Goal: Transaction & Acquisition: Purchase product/service

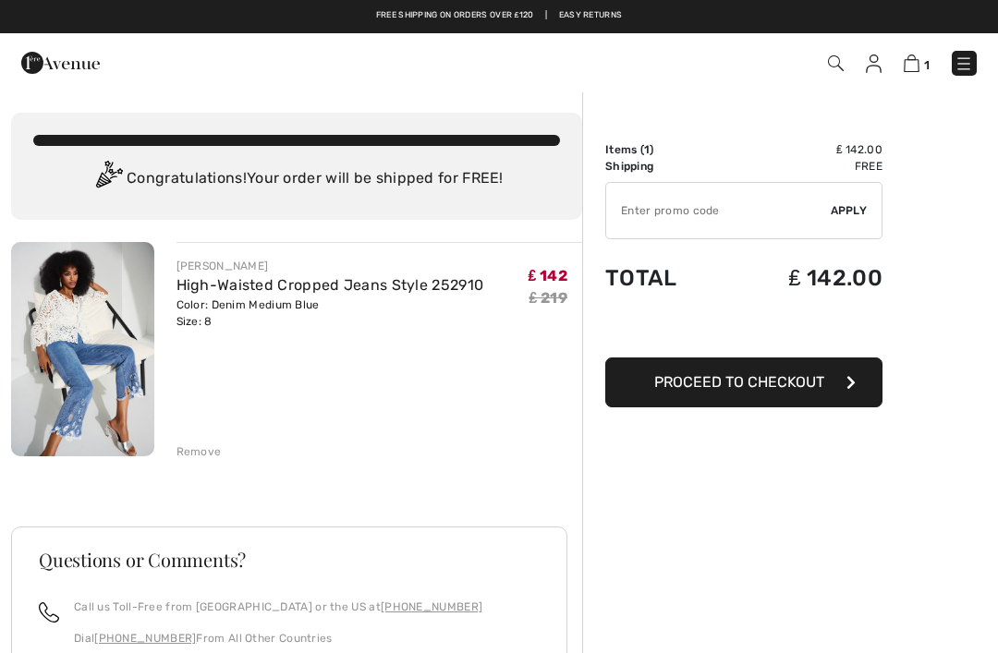
click at [961, 64] on img at bounding box center [964, 64] width 18 height 18
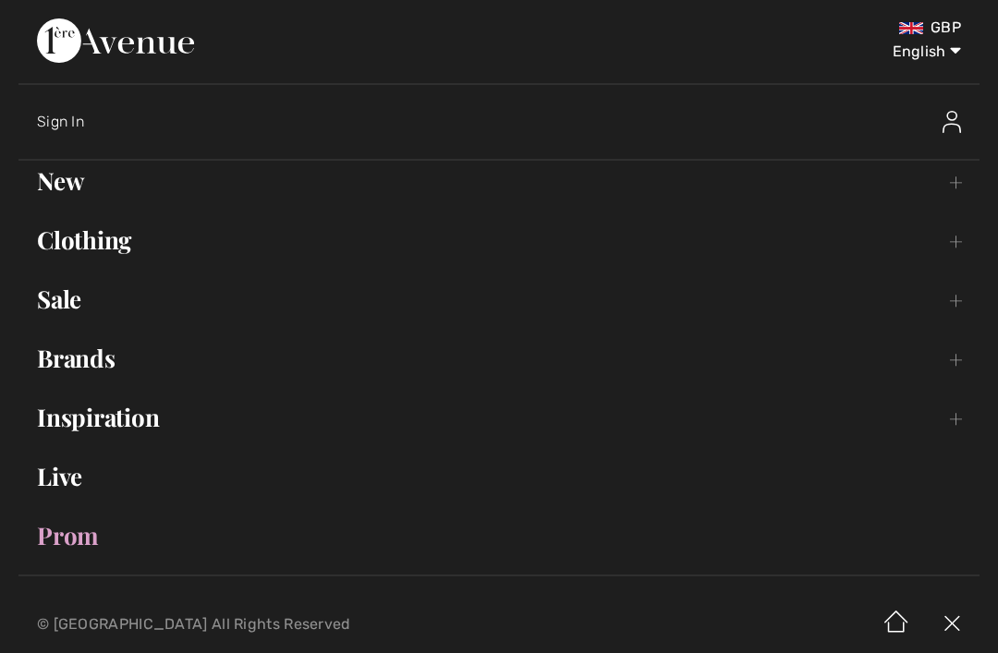
click at [74, 291] on link "Sale Toggle submenu" at bounding box center [498, 299] width 961 height 41
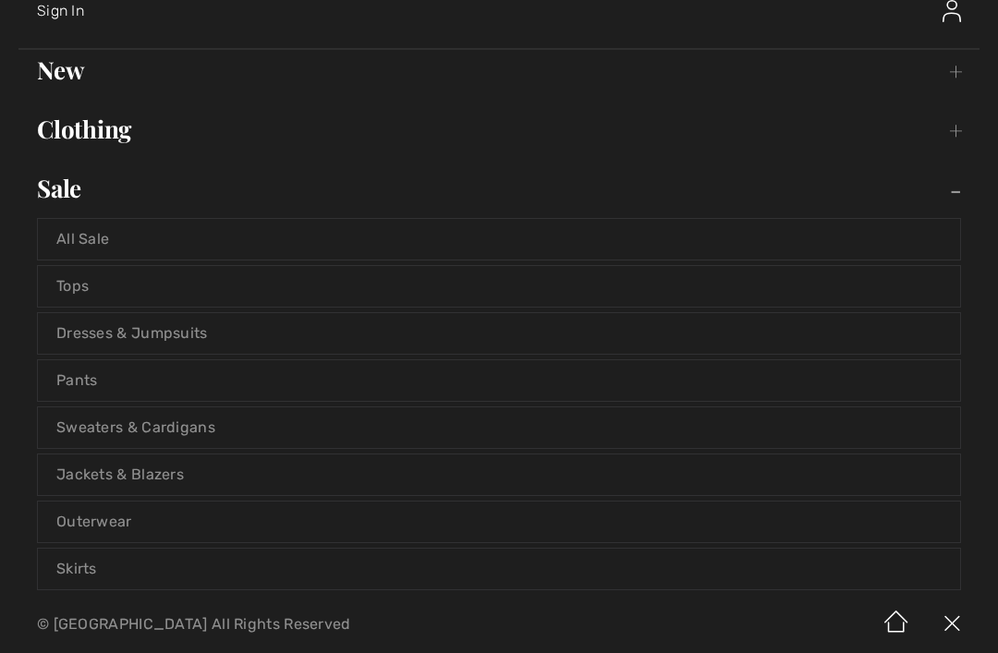
scroll to position [113, 0]
click at [236, 557] on link "Skirts" at bounding box center [499, 567] width 922 height 41
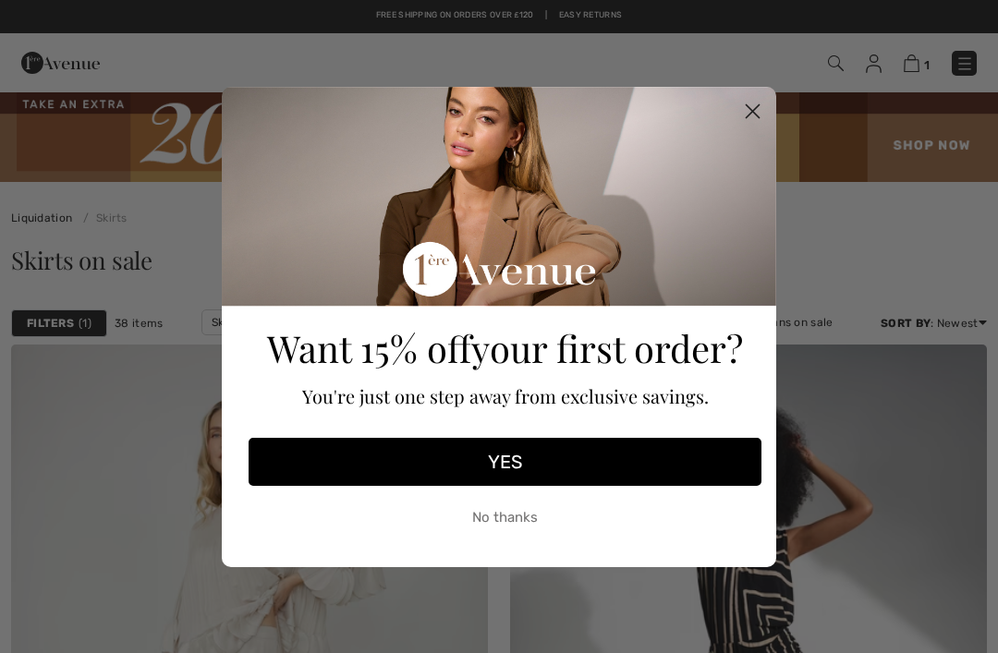
checkbox input "true"
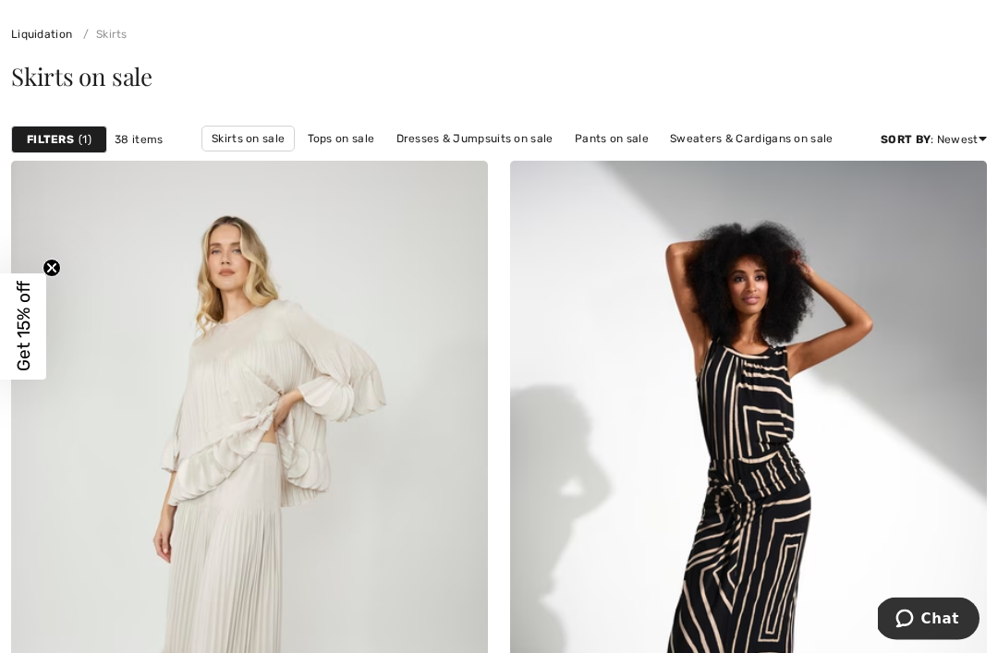
scroll to position [185, 0]
click at [344, 576] on img at bounding box center [249, 517] width 477 height 715
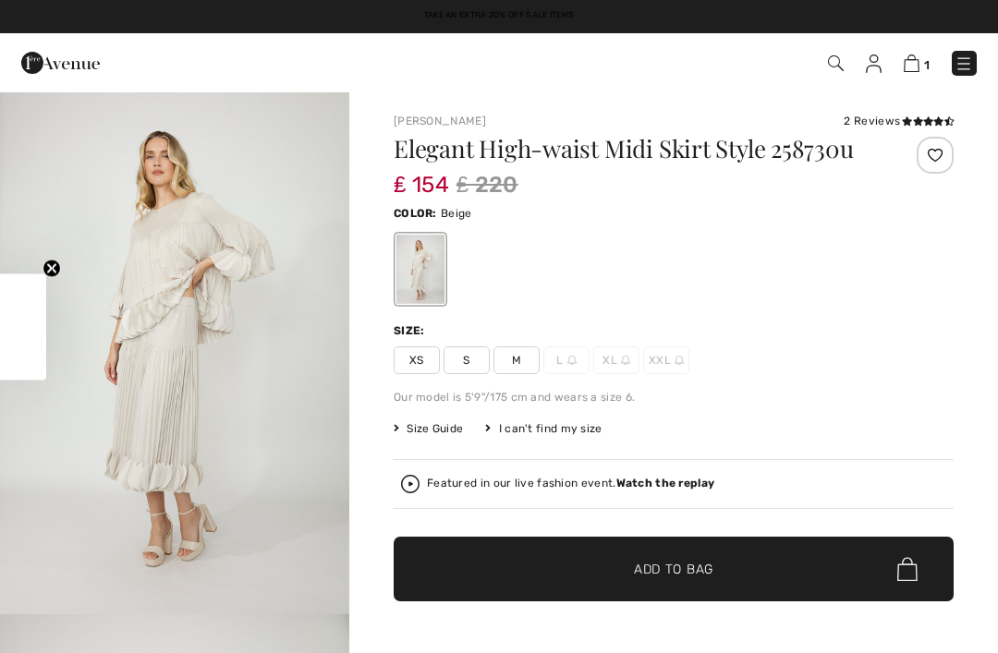
checkbox input "true"
click at [524, 359] on span "M" at bounding box center [516, 361] width 46 height 28
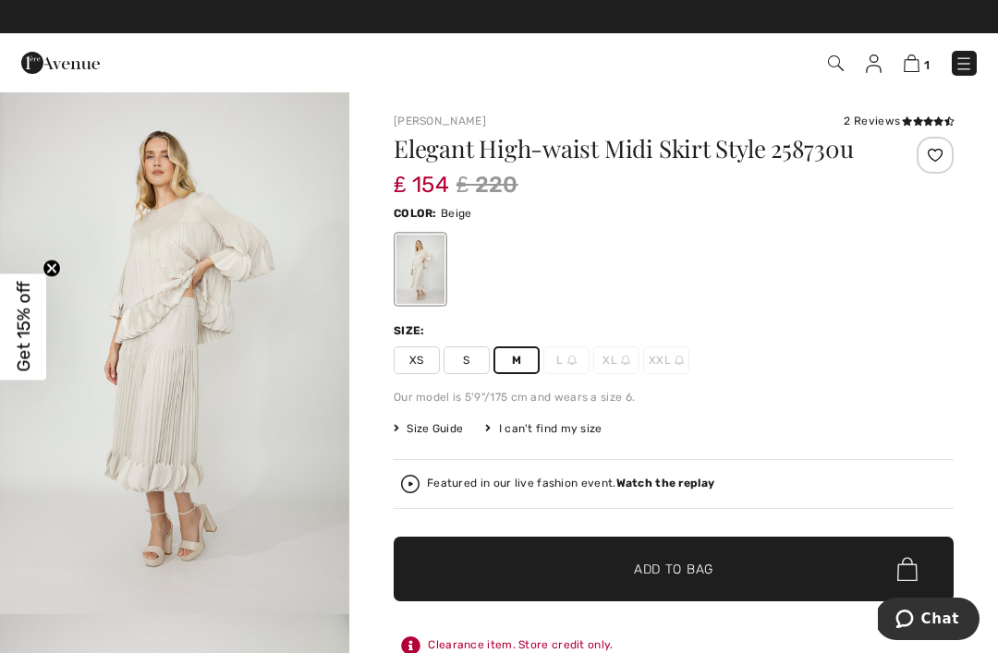
click at [433, 430] on span "Size Guide" at bounding box center [428, 428] width 69 height 17
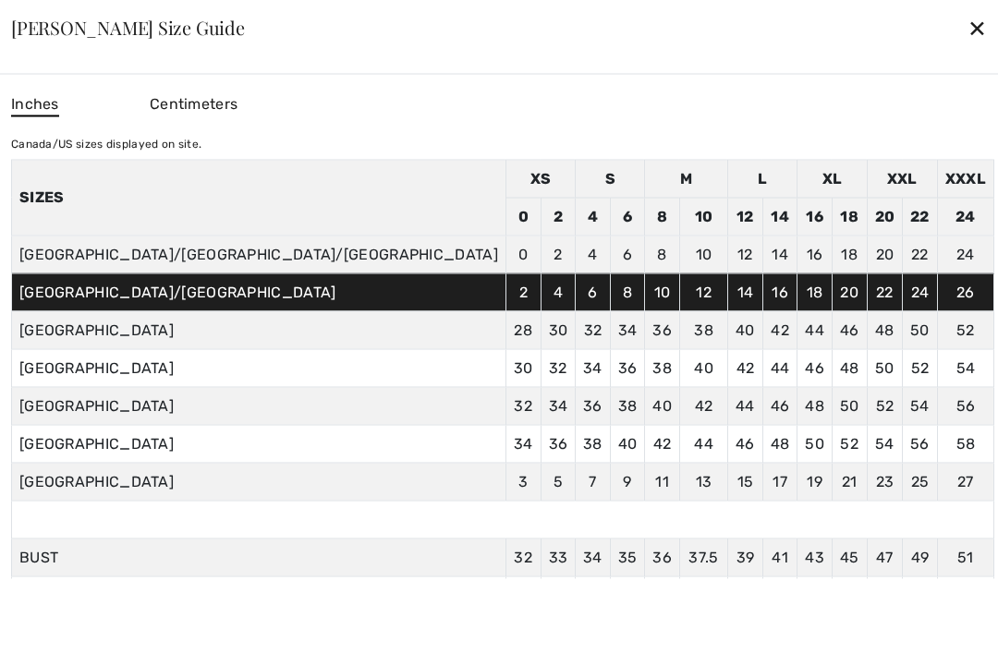
click at [967, 27] on div "✕" at bounding box center [976, 27] width 19 height 39
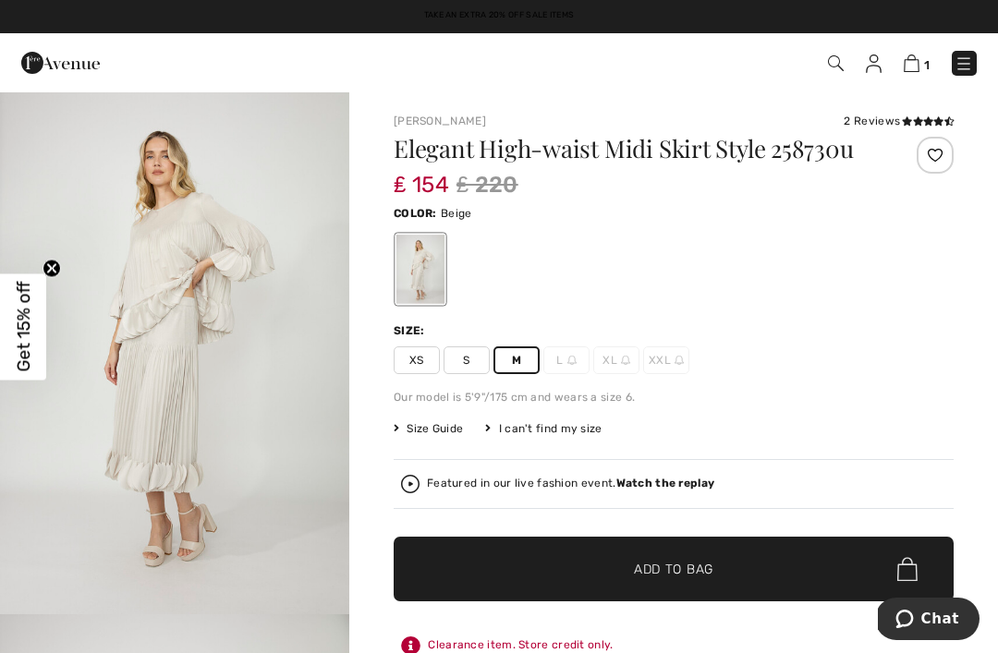
click at [629, 565] on span "✔ Added to Bag" at bounding box center [646, 569] width 113 height 19
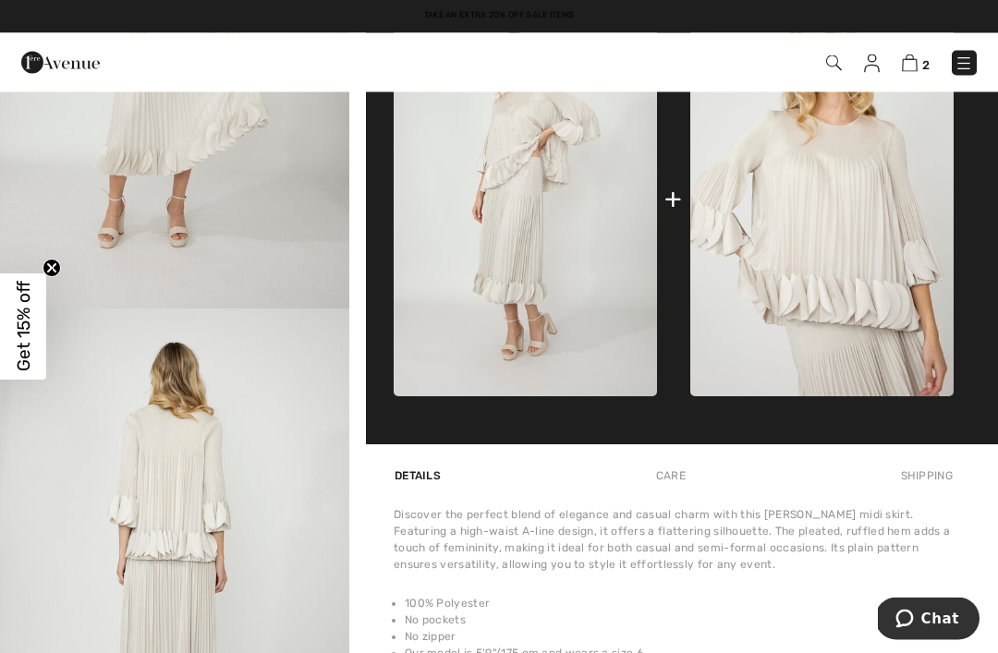
scroll to position [830, 0]
click at [847, 247] on img at bounding box center [821, 198] width 263 height 395
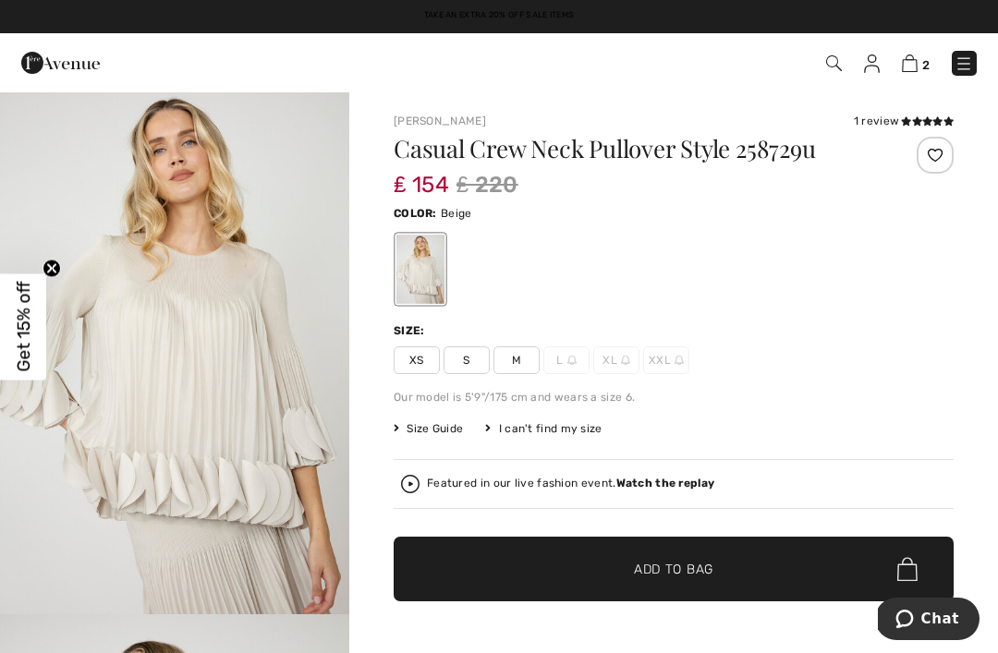
click at [526, 354] on span "M" at bounding box center [516, 361] width 46 height 28
click at [617, 573] on span "✔ Added to Bag" at bounding box center [646, 569] width 113 height 19
click at [878, 115] on div "1 review" at bounding box center [904, 121] width 100 height 17
click at [879, 118] on div "1 review" at bounding box center [904, 121] width 100 height 17
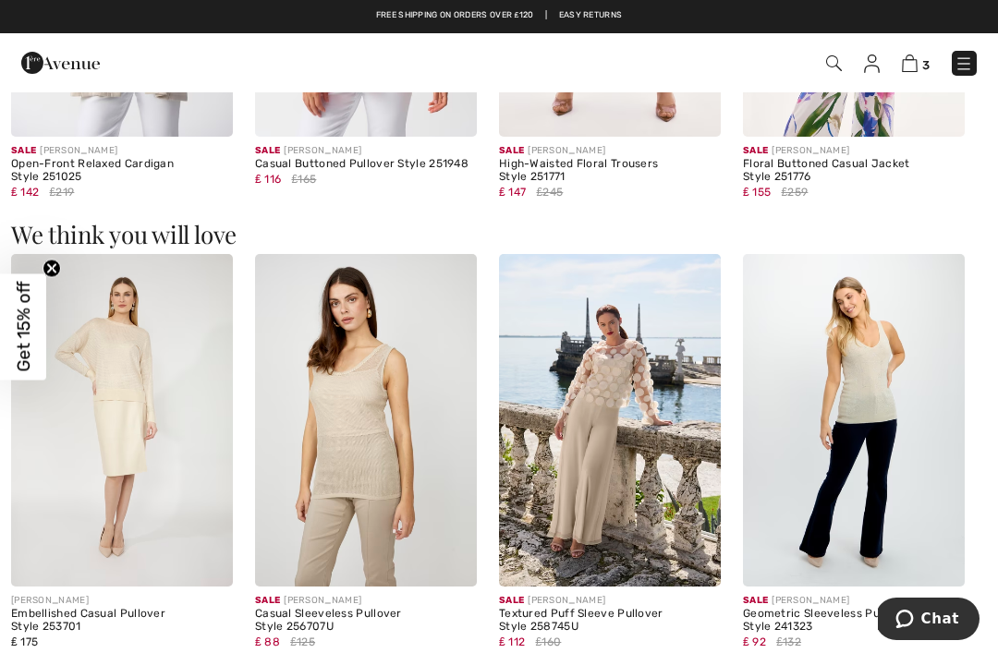
scroll to position [1984, 0]
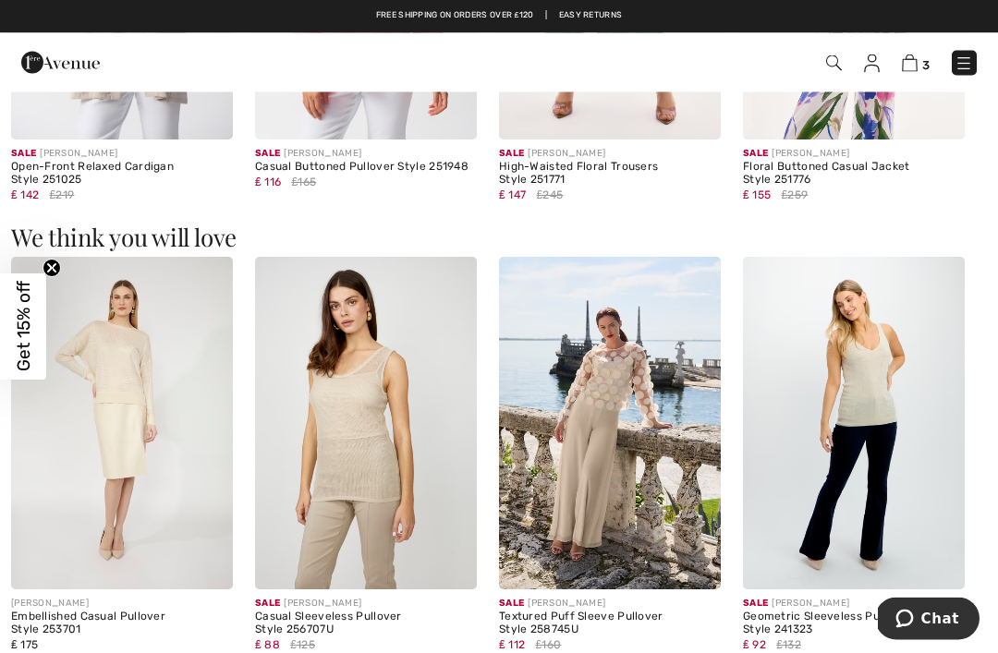
click at [910, 58] on img at bounding box center [910, 64] width 16 height 18
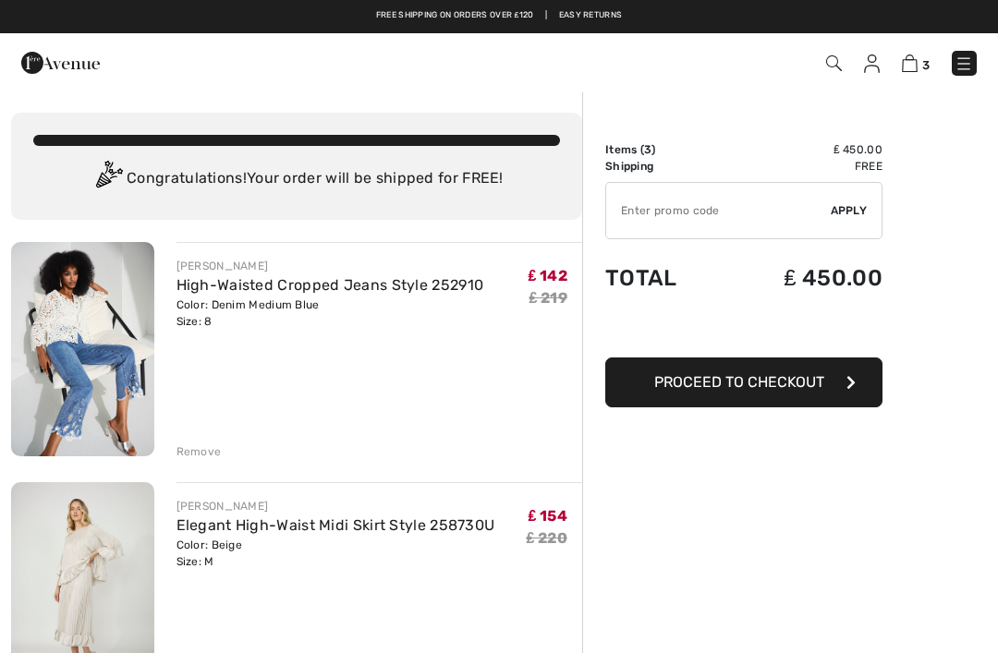
click at [726, 203] on input "TEXT" at bounding box center [718, 210] width 225 height 55
type input "EXTRA20"
click at [850, 218] on span "Apply" at bounding box center [849, 210] width 37 height 17
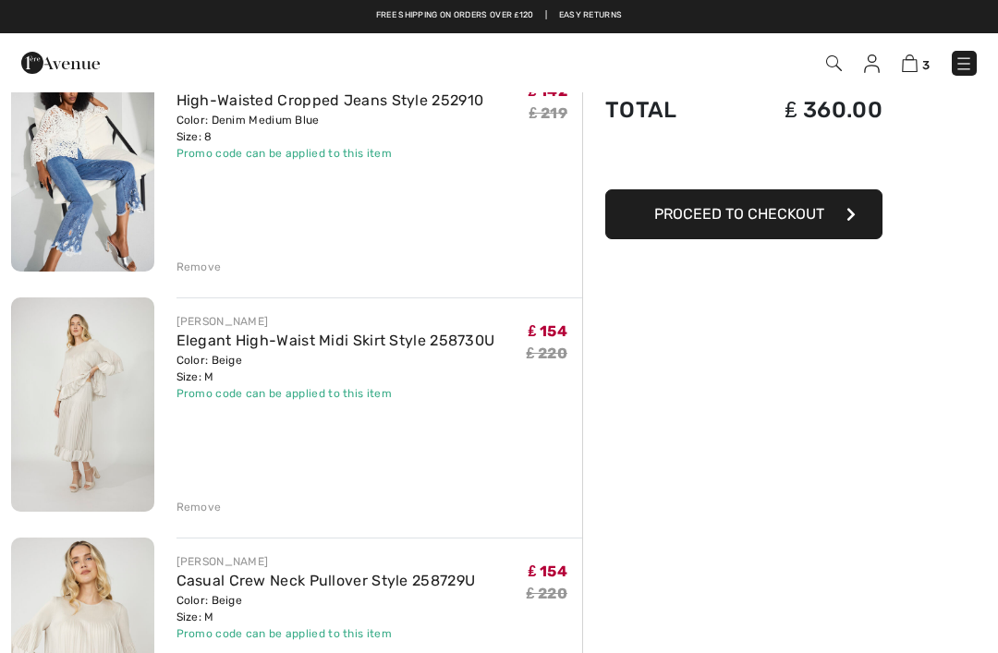
scroll to position [184, 0]
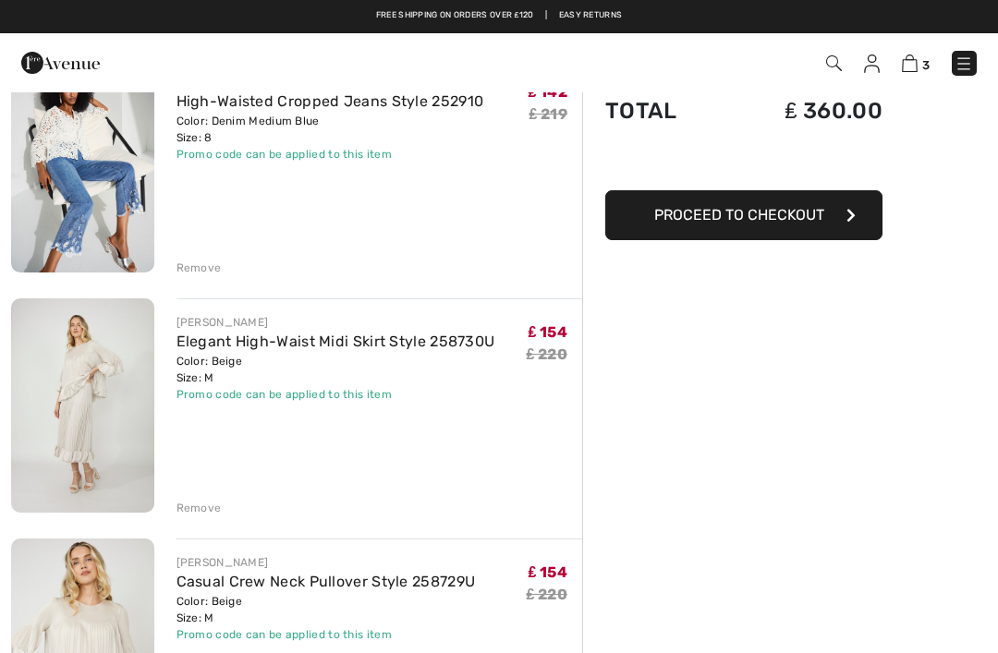
click at [788, 394] on div "Order Summary Details Items ( 3 ) ₤ 450.00 Promo code ₤ -90.00 Shipping Free Ta…" at bounding box center [790, 576] width 416 height 1339
click at [205, 503] on div "Remove" at bounding box center [198, 508] width 45 height 17
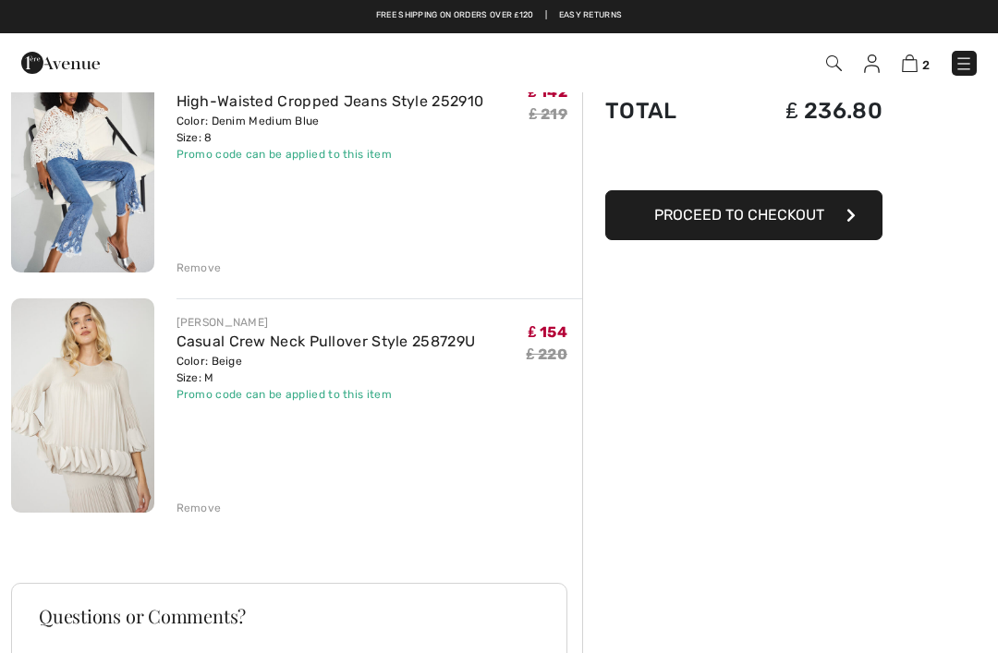
click at [204, 516] on div "Remove" at bounding box center [198, 508] width 45 height 17
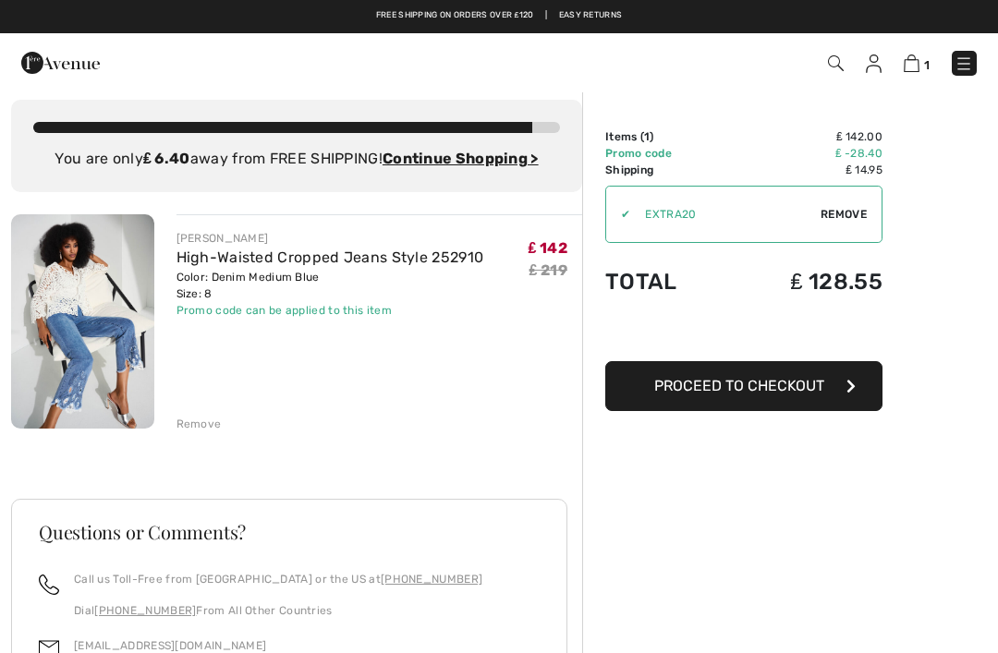
scroll to position [0, 0]
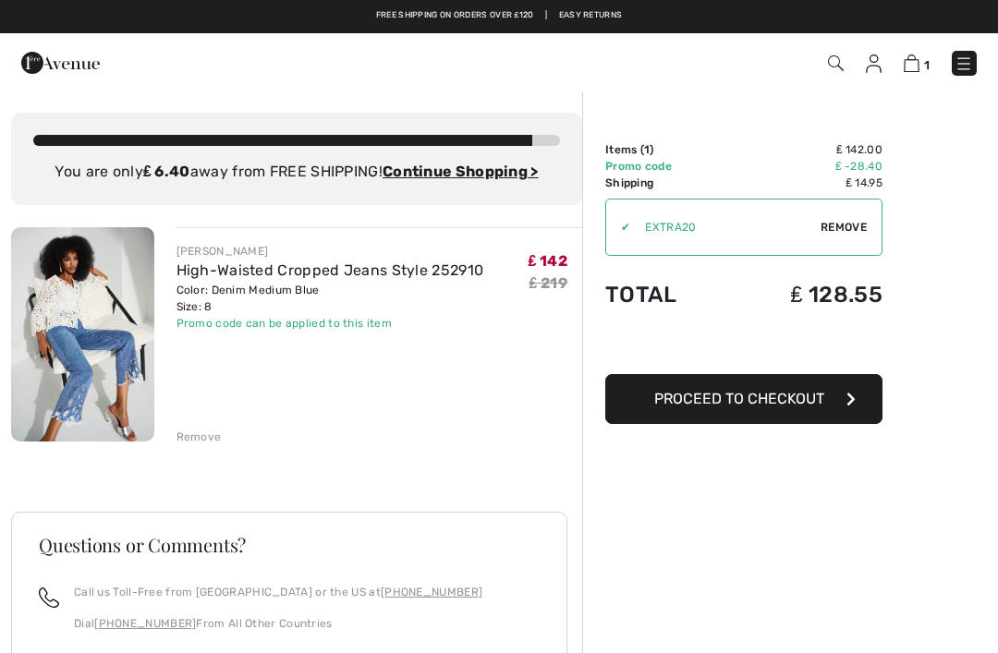
click at [959, 62] on img at bounding box center [964, 64] width 18 height 18
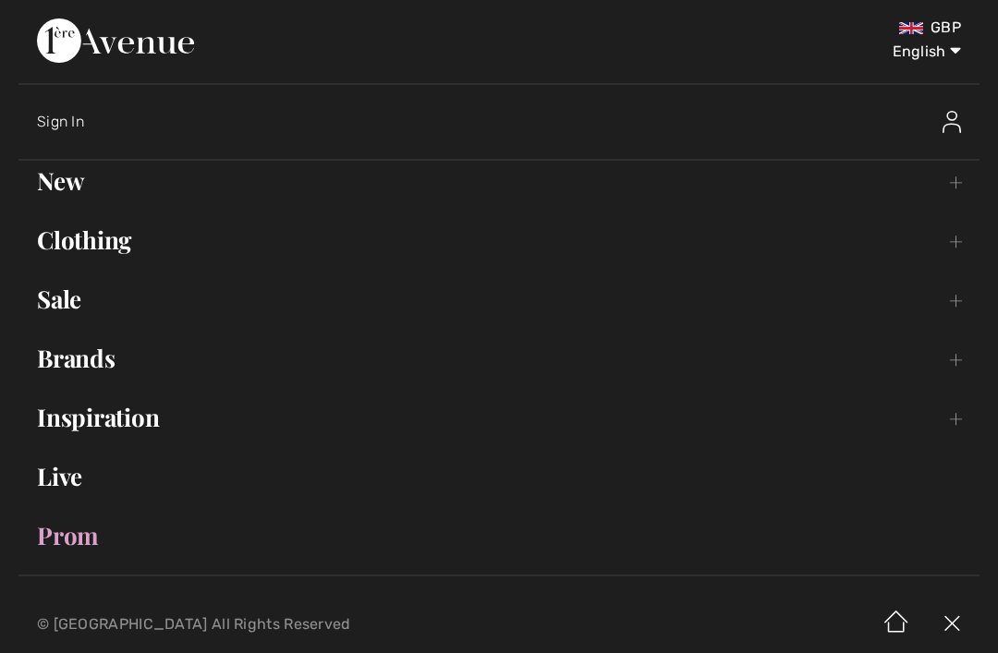
click at [74, 283] on link "Sale Toggle submenu" at bounding box center [498, 299] width 961 height 41
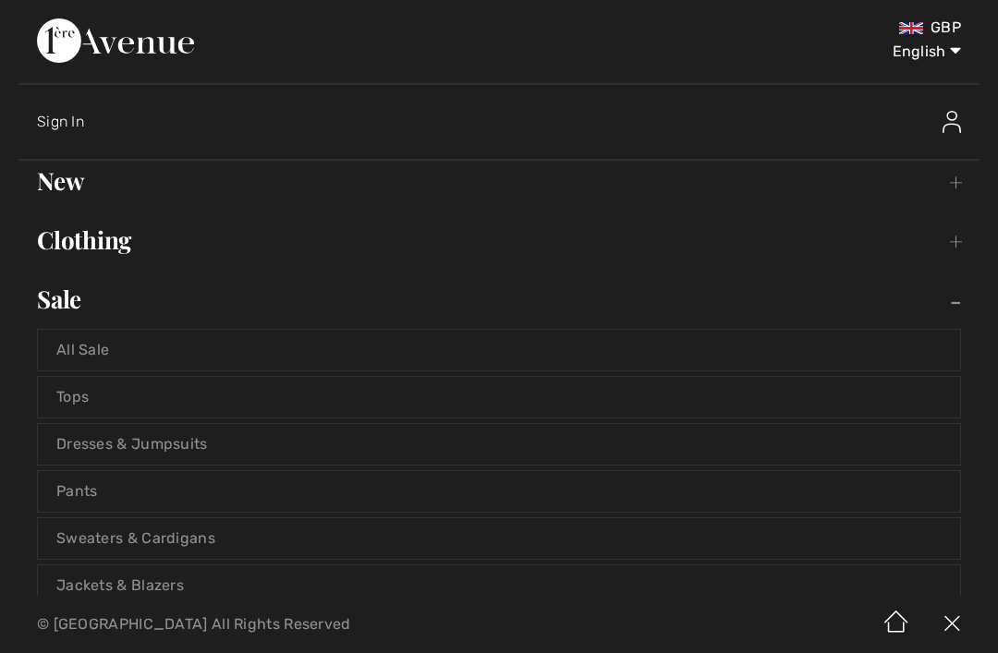
click at [177, 404] on link "Tops" at bounding box center [499, 397] width 922 height 41
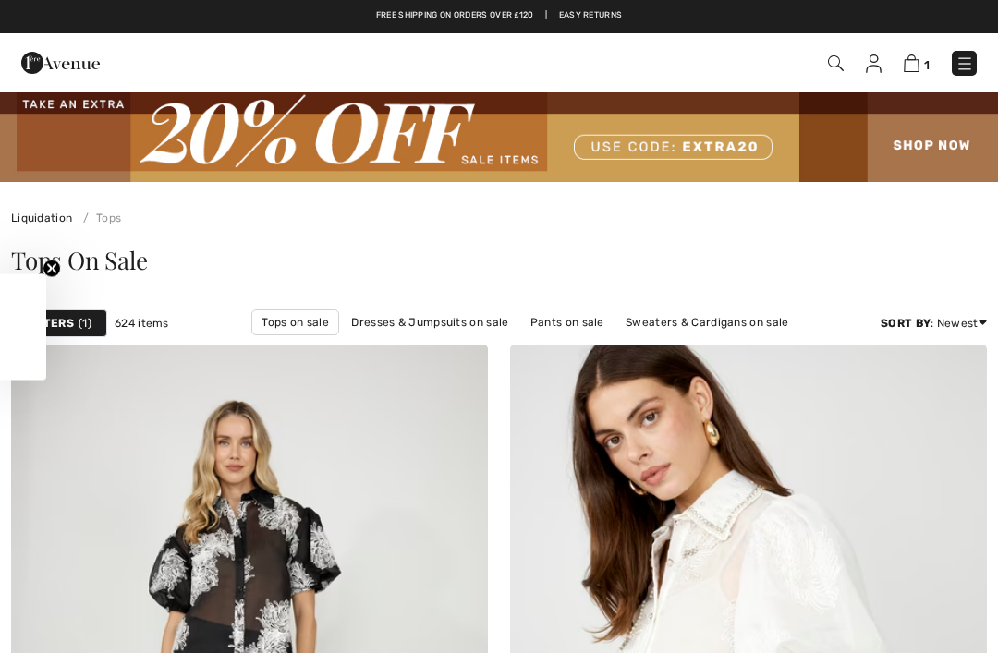
checkbox input "true"
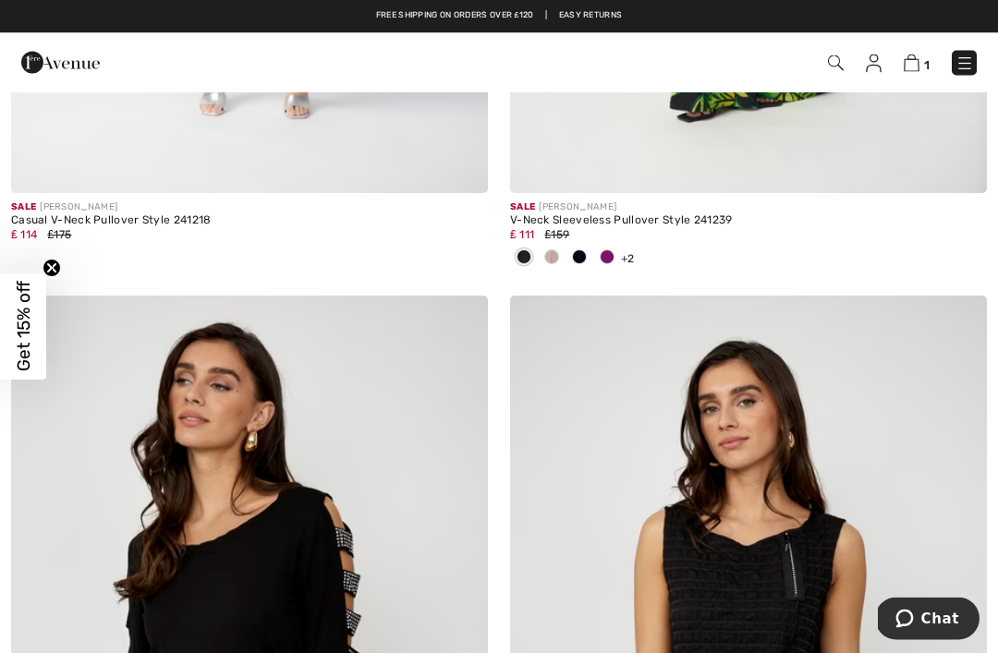
scroll to position [7421, 0]
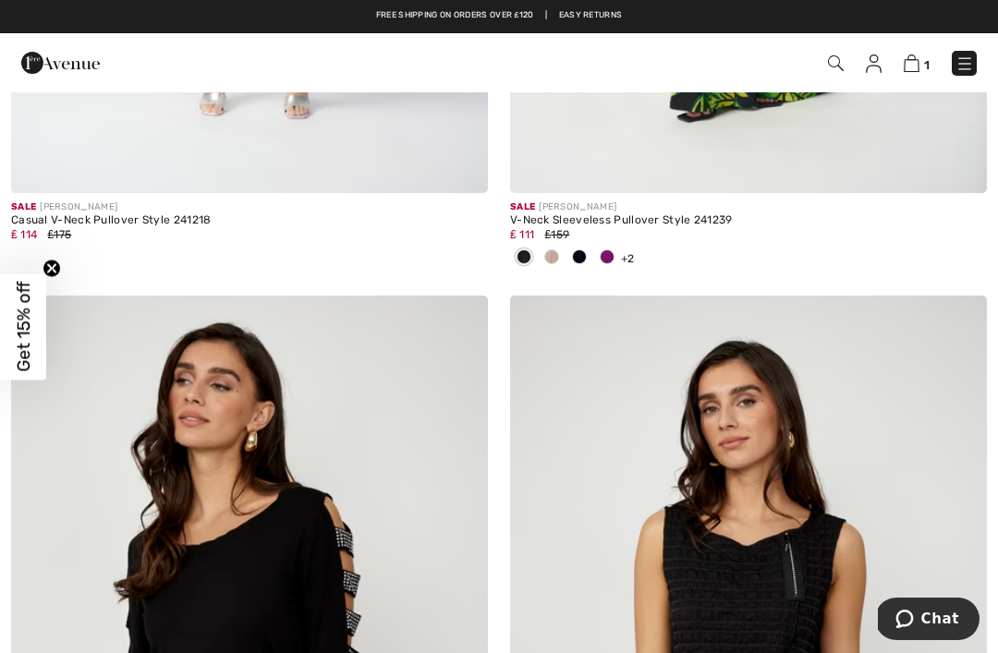
click at [907, 60] on img at bounding box center [912, 64] width 16 height 18
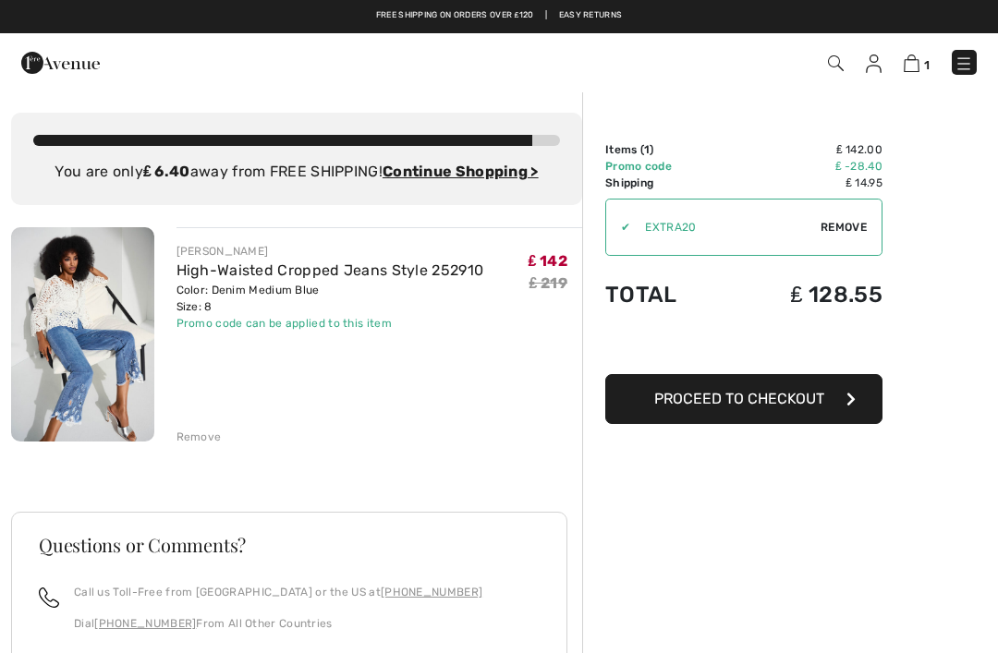
click at [963, 57] on img at bounding box center [964, 64] width 18 height 18
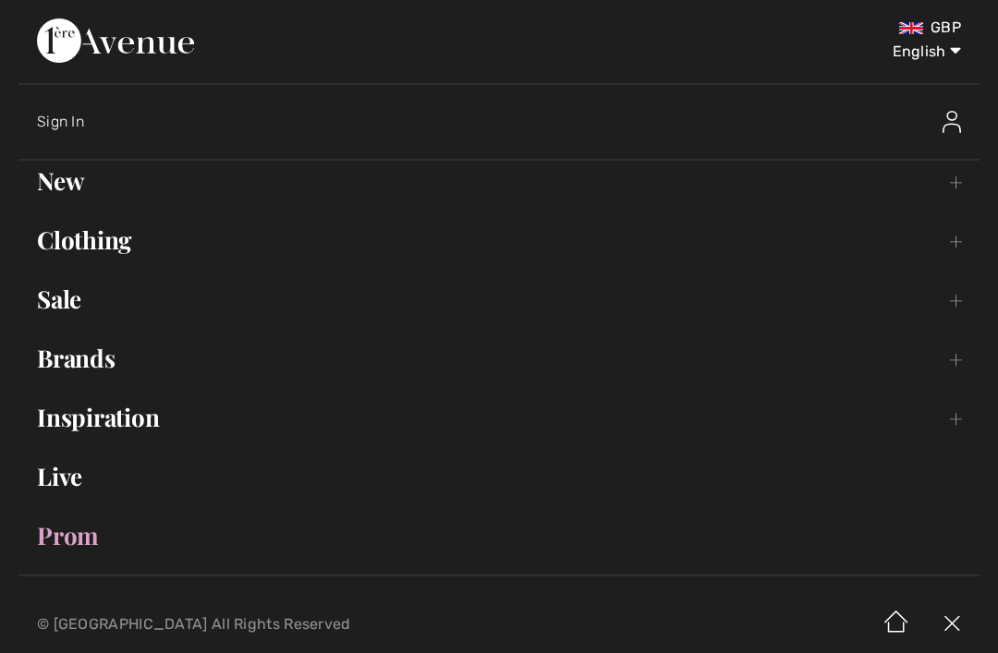
click at [67, 288] on link "Sale Toggle submenu" at bounding box center [498, 299] width 961 height 41
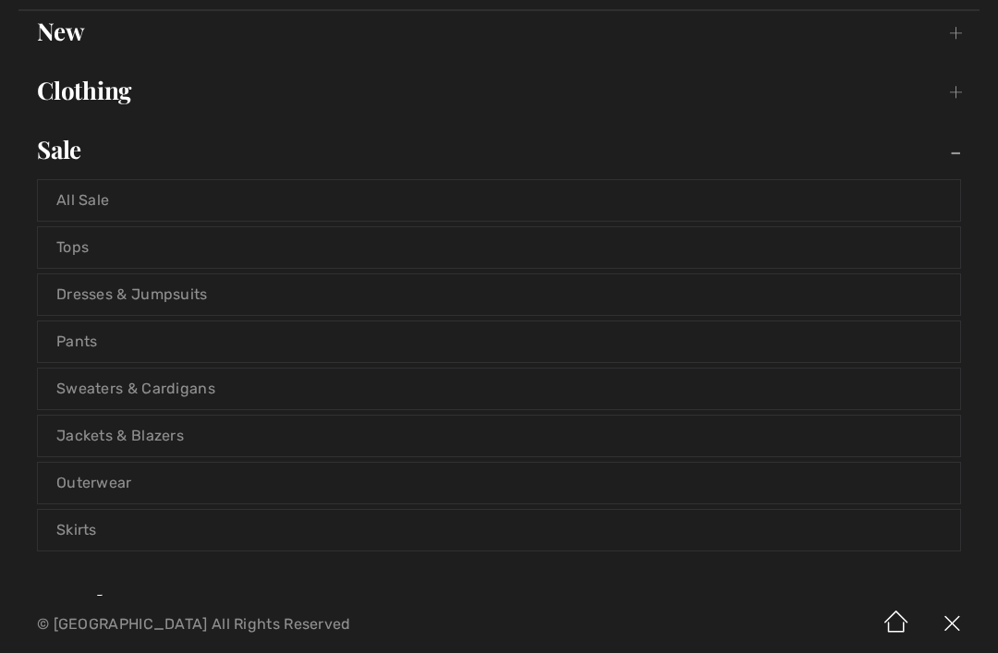
scroll to position [159, 0]
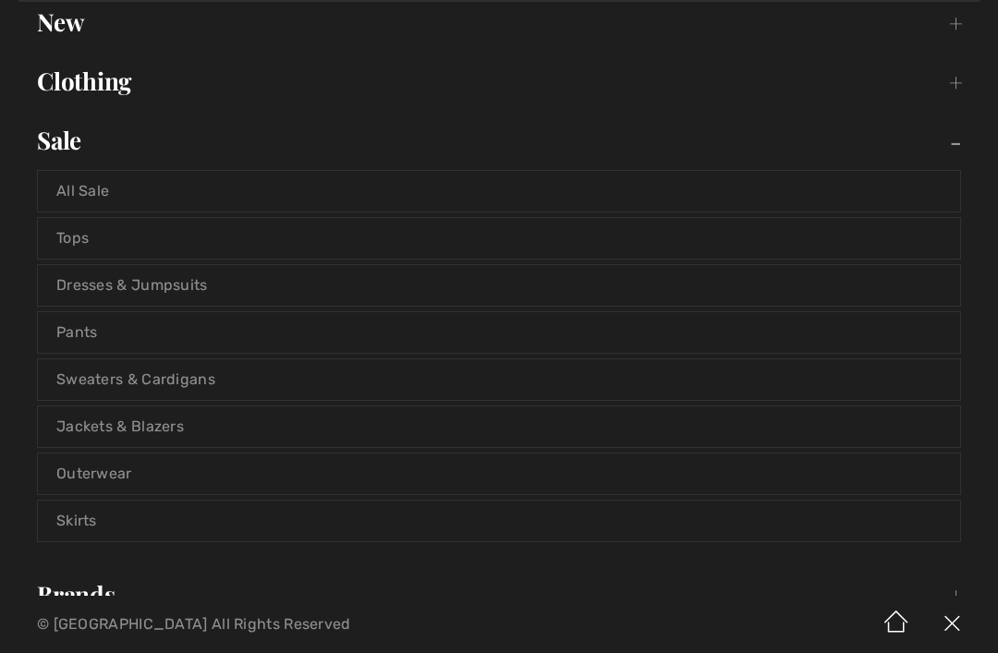
click at [98, 522] on link "Skirts" at bounding box center [499, 521] width 922 height 41
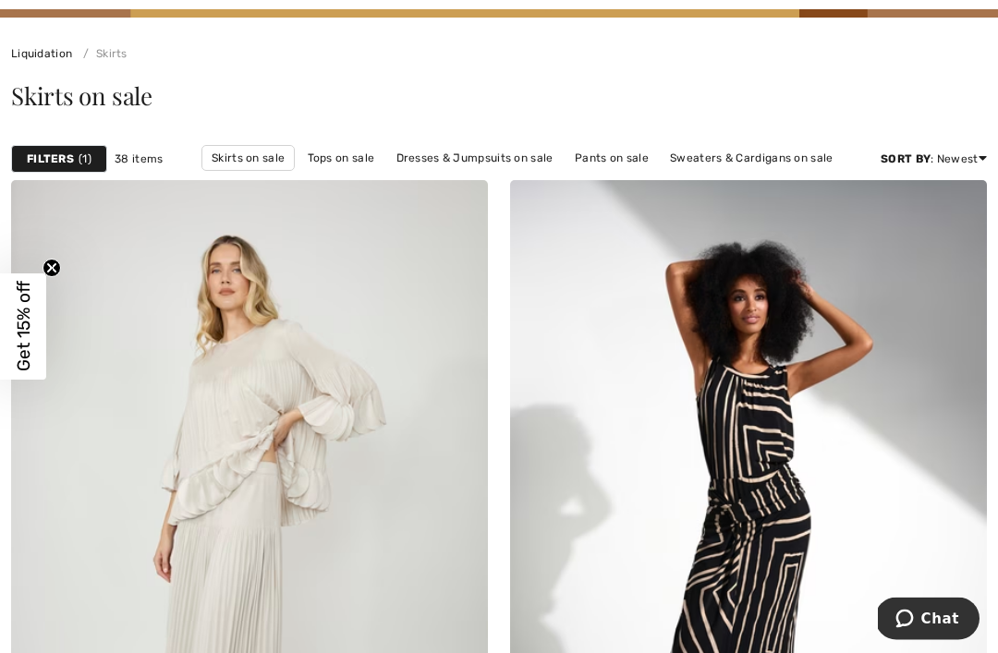
scroll to position [166, 0]
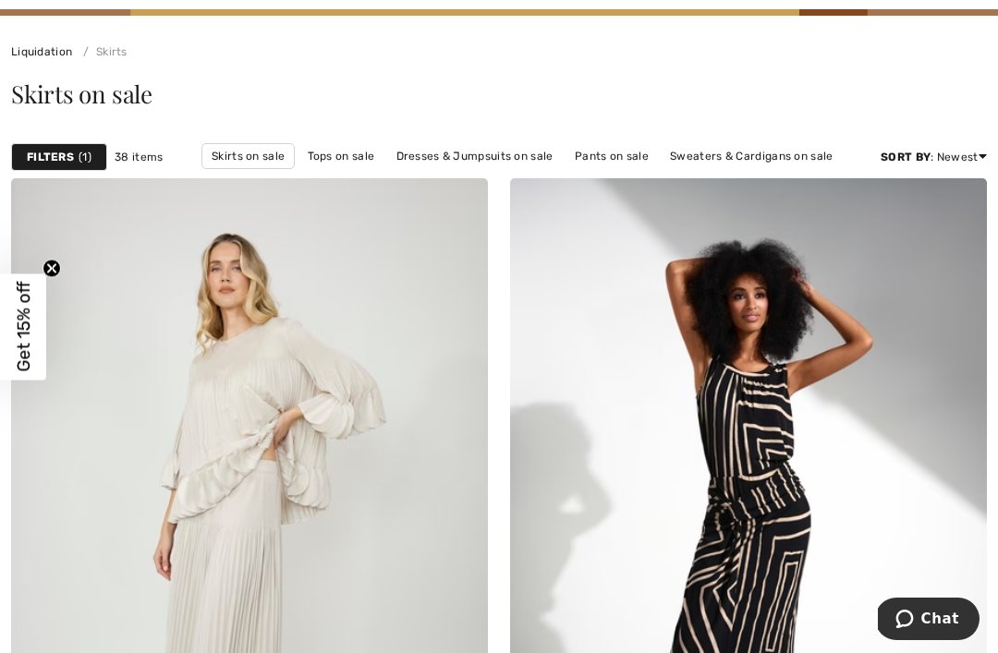
click at [292, 493] on img at bounding box center [249, 535] width 477 height 715
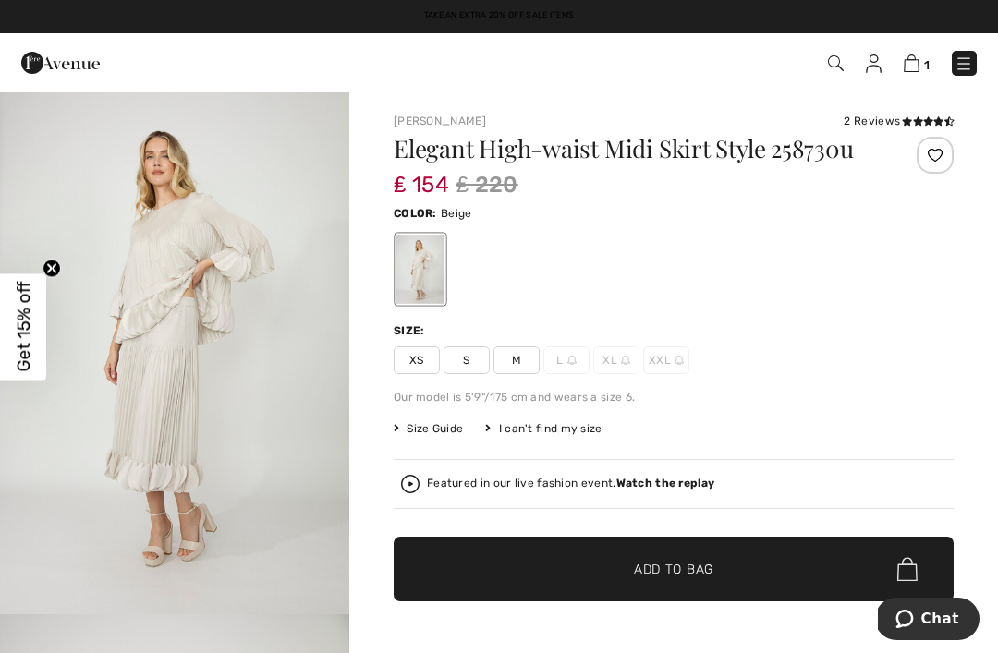
click at [519, 354] on span "M" at bounding box center [516, 361] width 46 height 28
click at [601, 561] on span "✔ Added to Bag" at bounding box center [646, 569] width 113 height 19
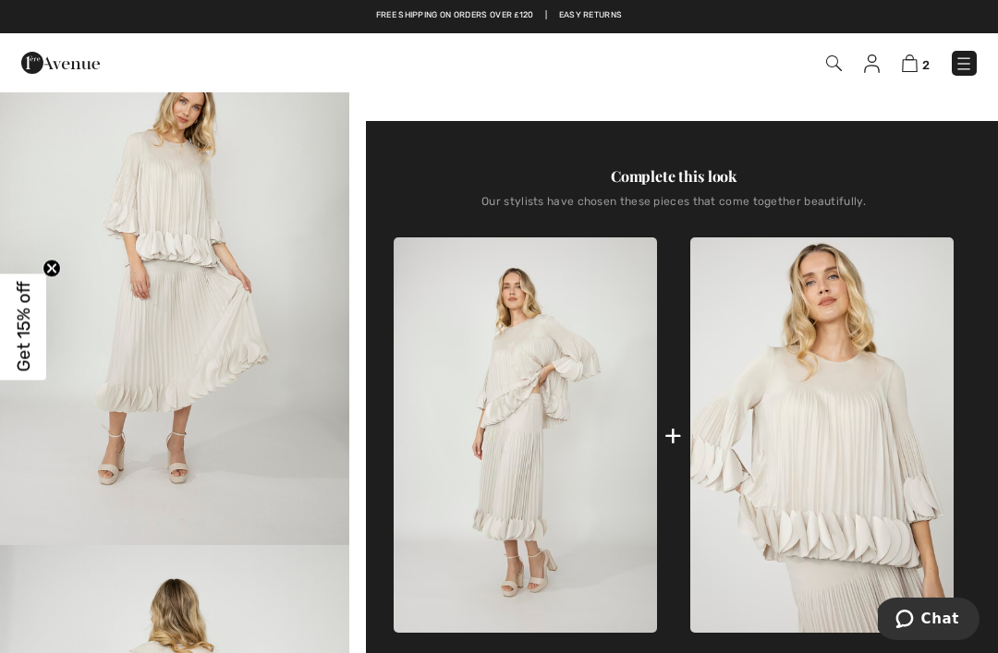
scroll to position [594, 0]
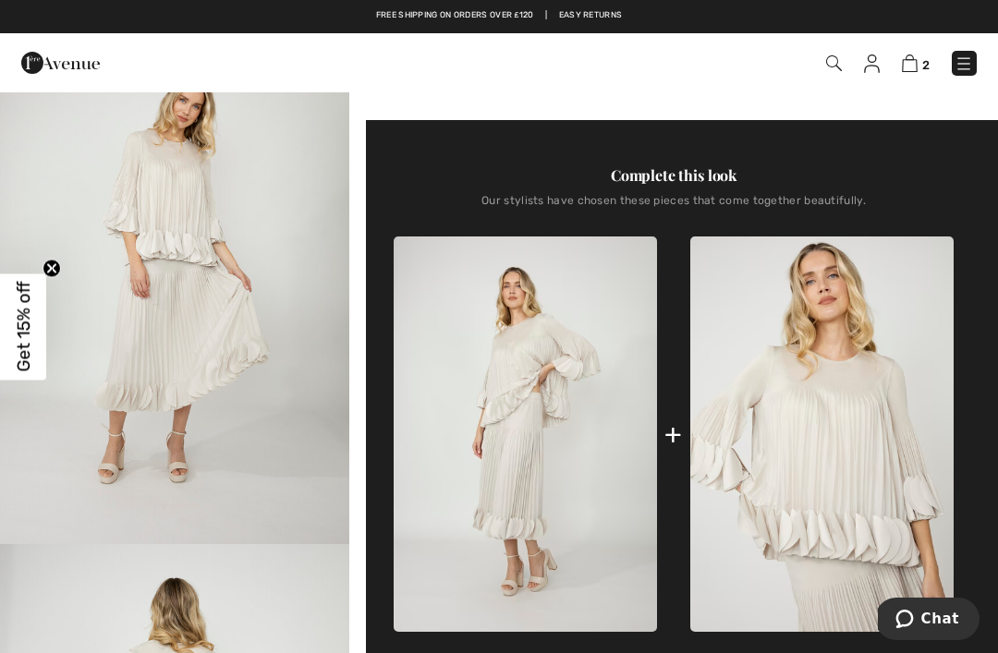
click at [808, 447] on img at bounding box center [821, 434] width 263 height 395
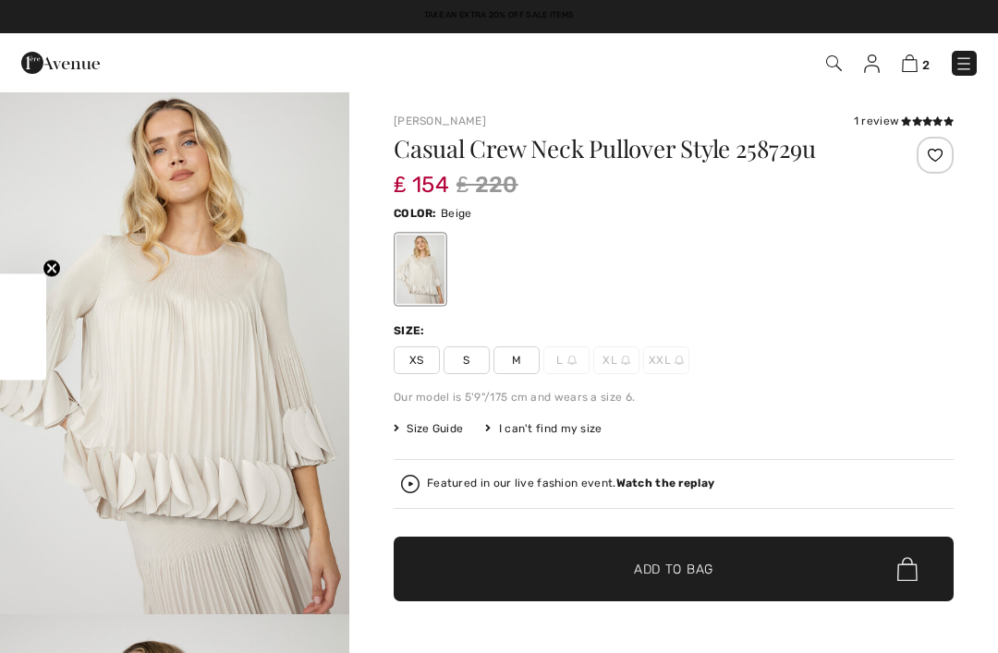
checkbox input "true"
click at [536, 330] on div "Size:" at bounding box center [674, 330] width 560 height 17
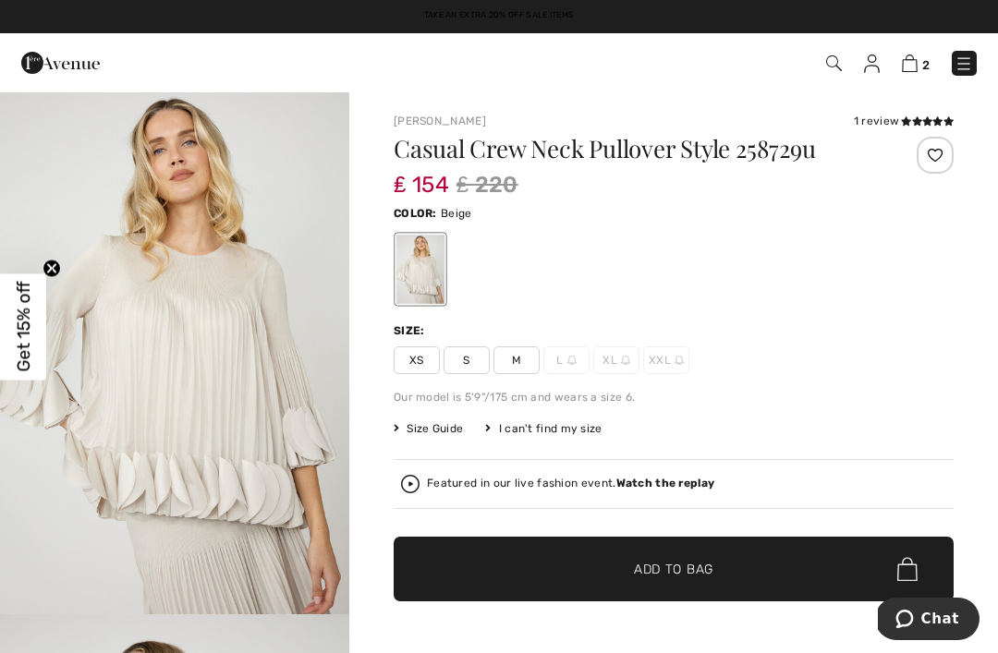
click at [520, 359] on span "M" at bounding box center [516, 361] width 46 height 28
click at [594, 570] on span "✔ Added to Bag" at bounding box center [646, 569] width 113 height 19
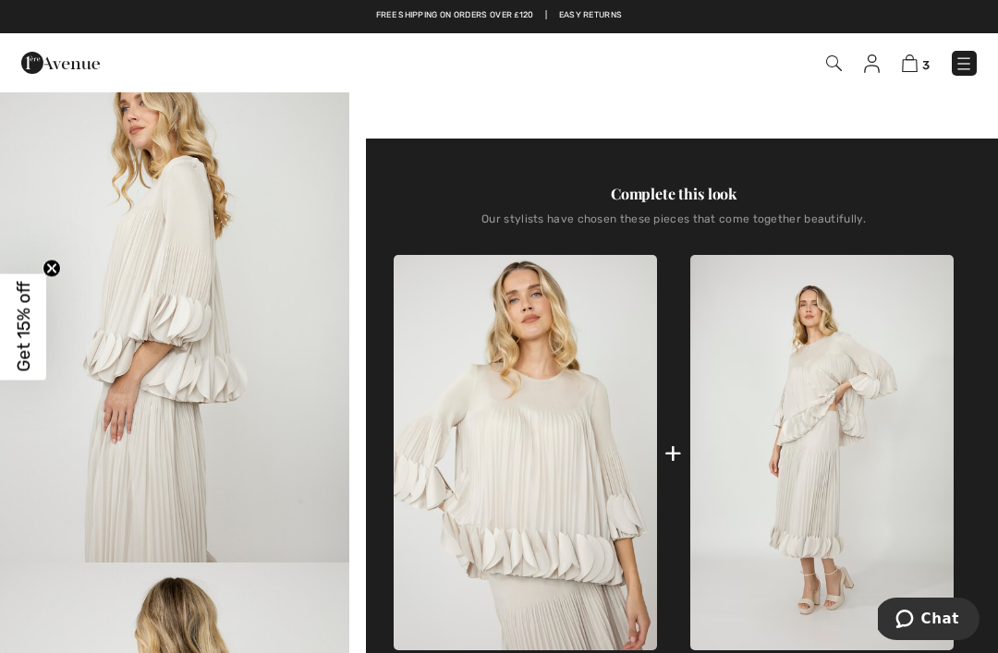
scroll to position [578, 0]
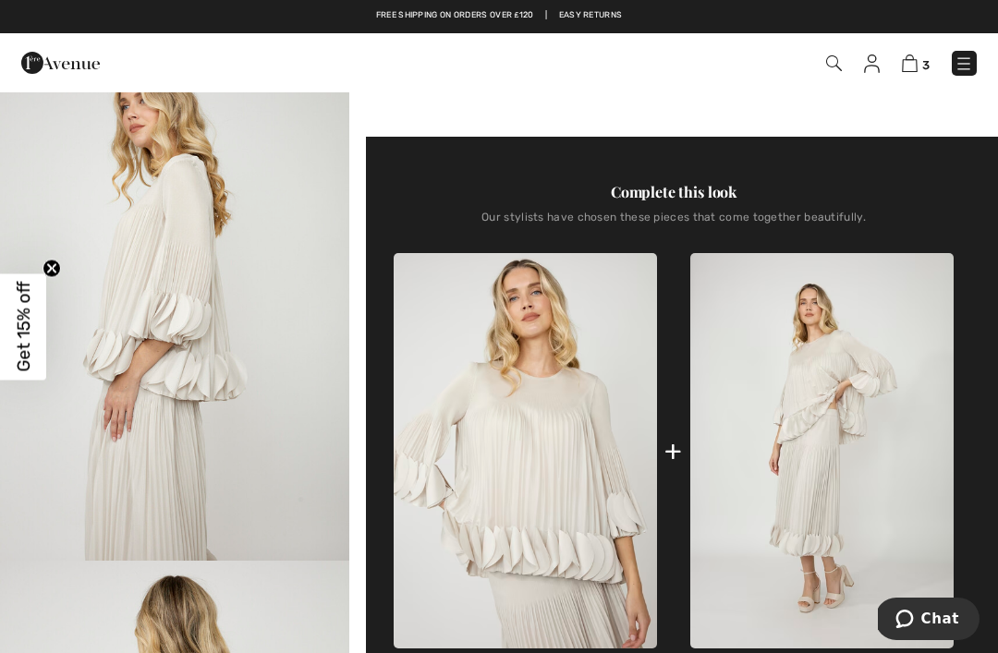
click at [217, 327] on img "2 / 4" at bounding box center [174, 299] width 349 height 524
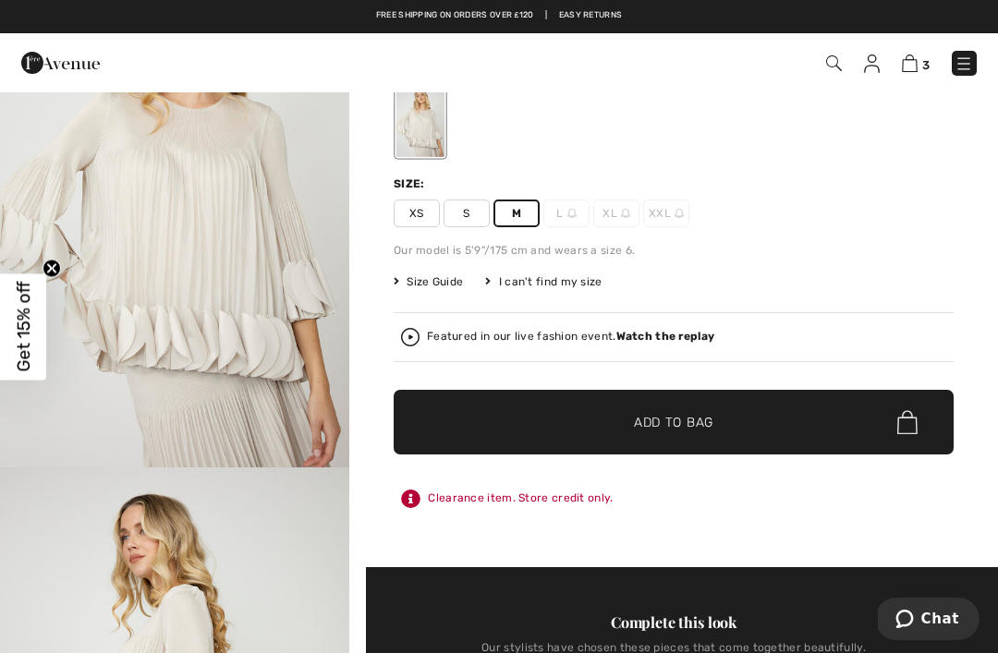
scroll to position [137, 0]
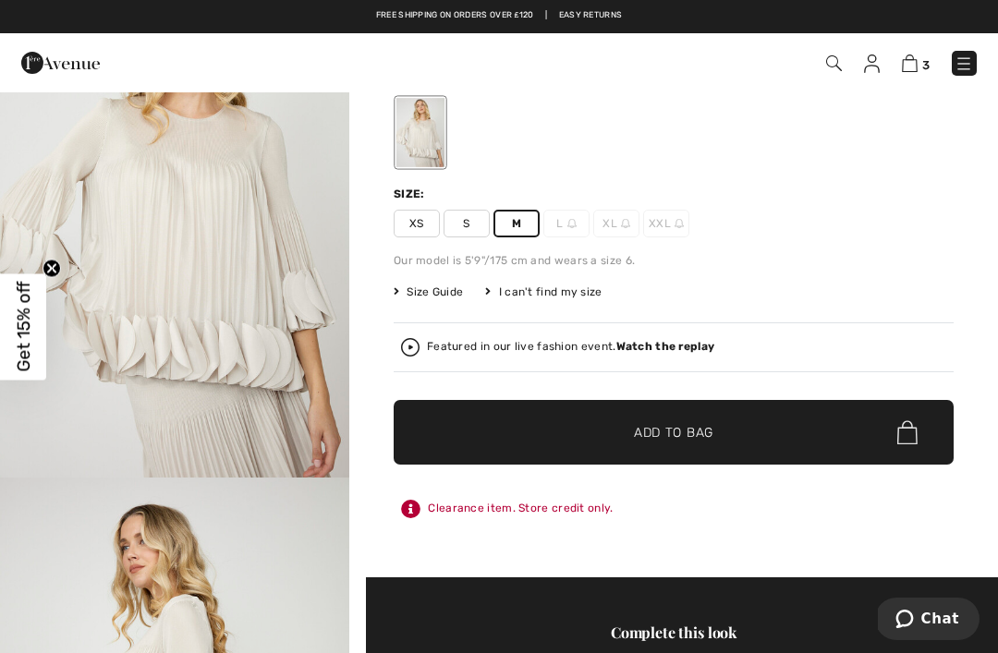
click at [656, 352] on strong "Watch the replay" at bounding box center [665, 346] width 99 height 13
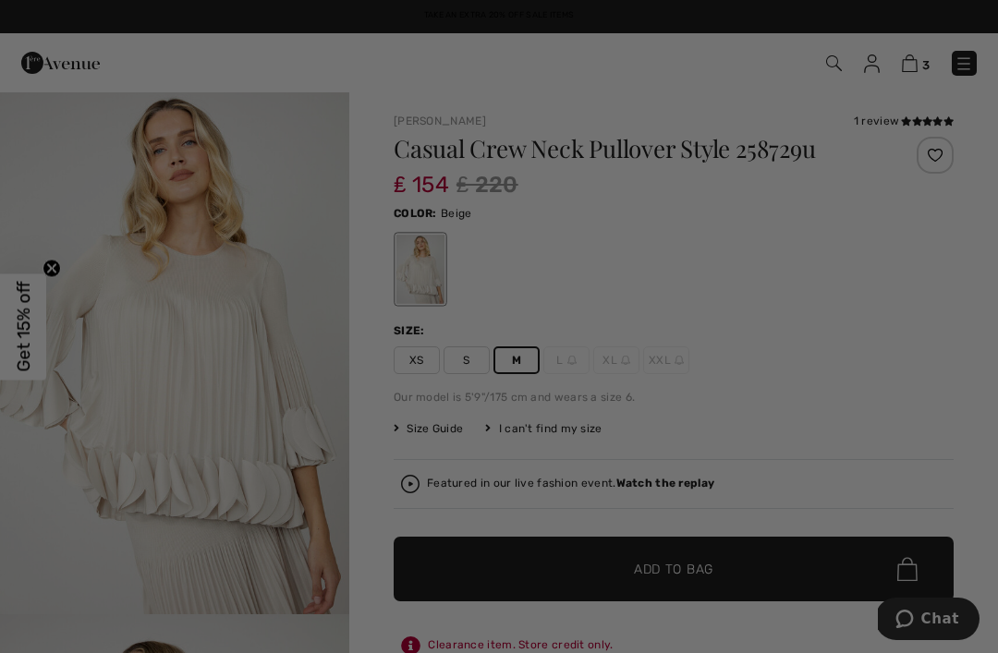
scroll to position [0, 0]
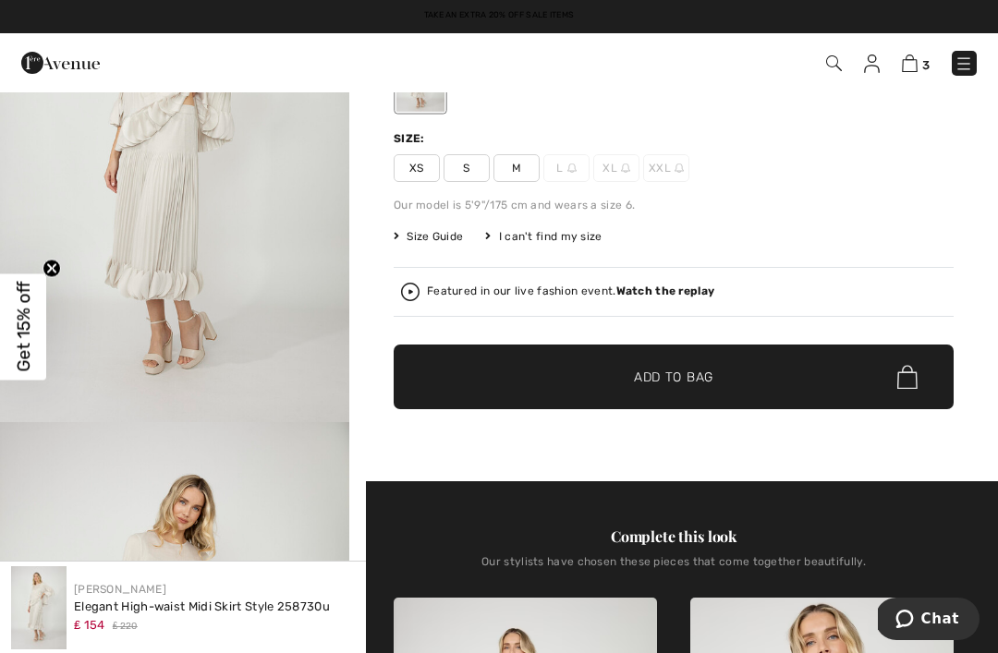
scroll to position [183, 0]
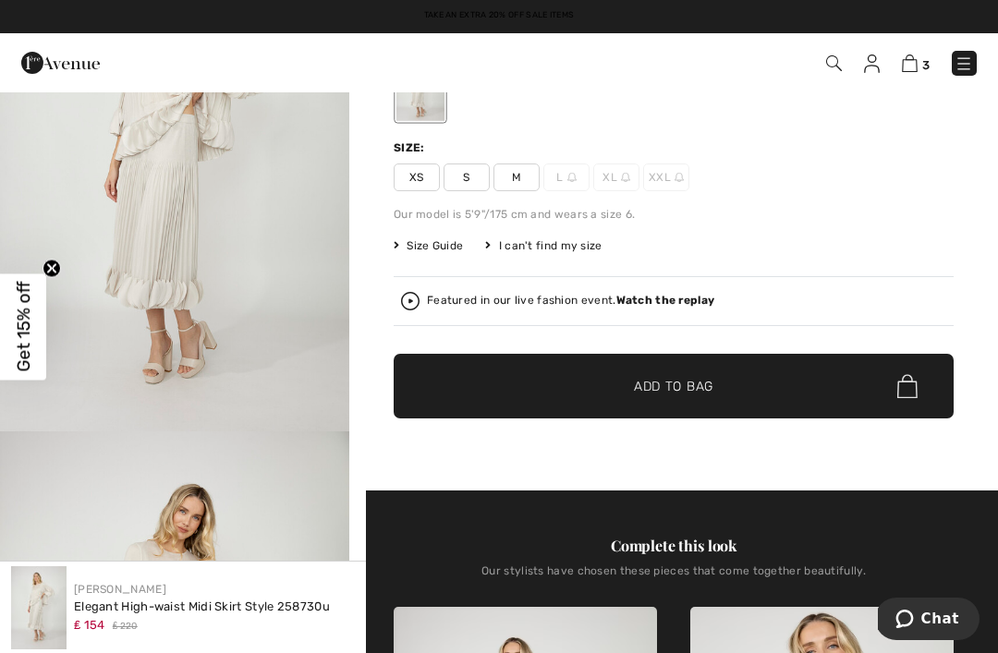
click at [651, 301] on strong "Watch the replay" at bounding box center [665, 300] width 99 height 13
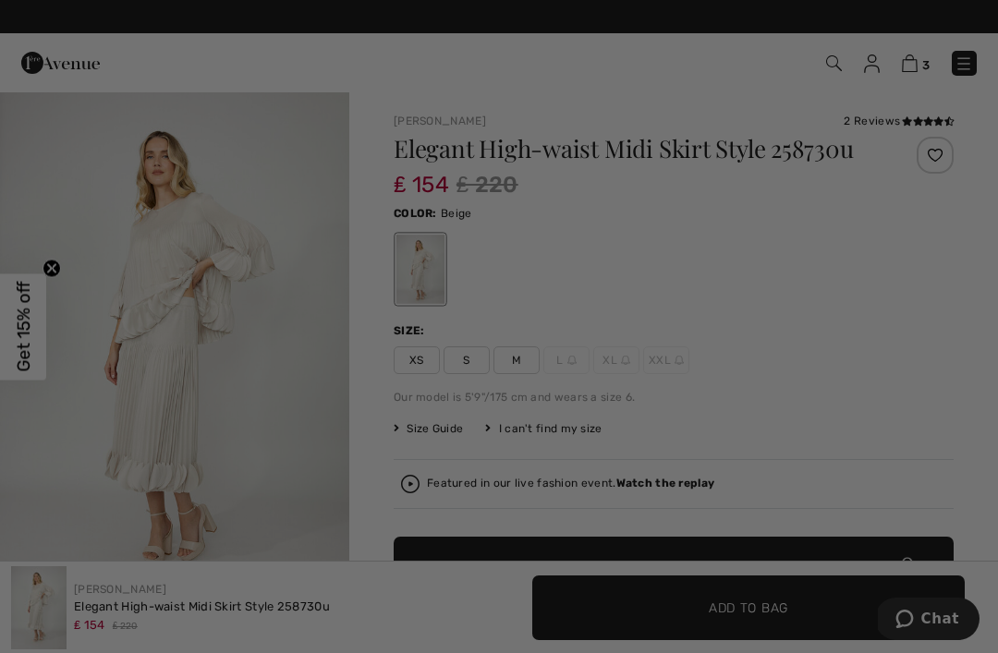
scroll to position [0, 0]
checkbox input "true"
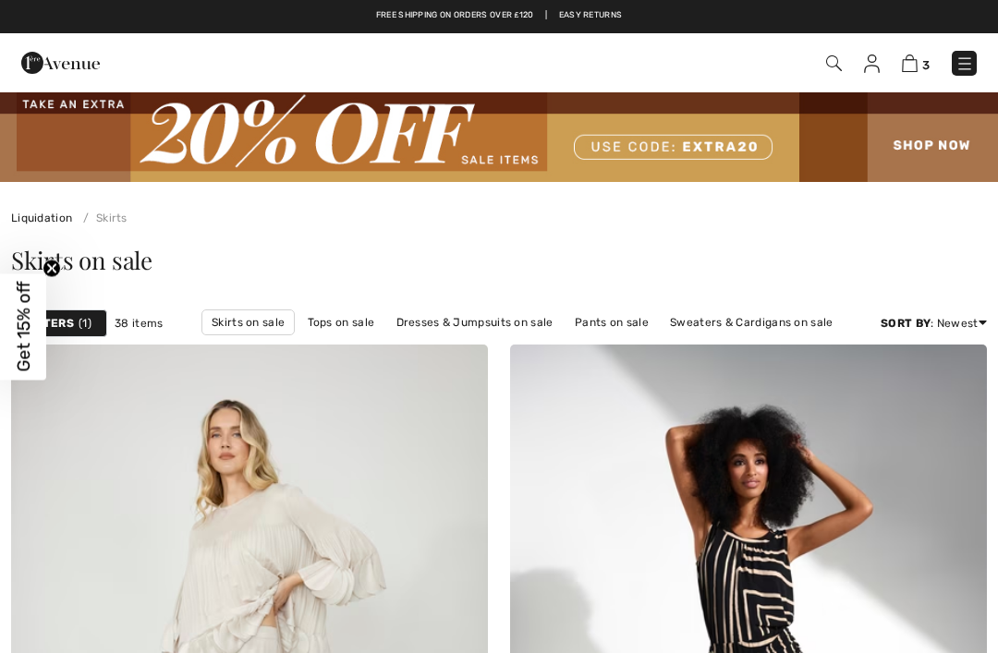
checkbox input "true"
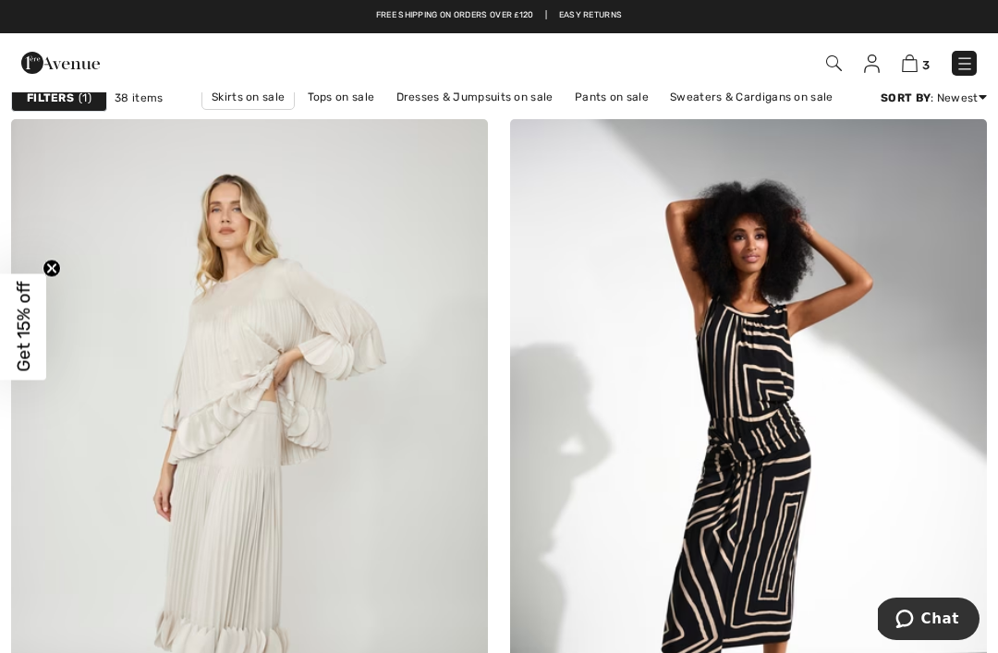
click at [830, 63] on img at bounding box center [834, 63] width 16 height 16
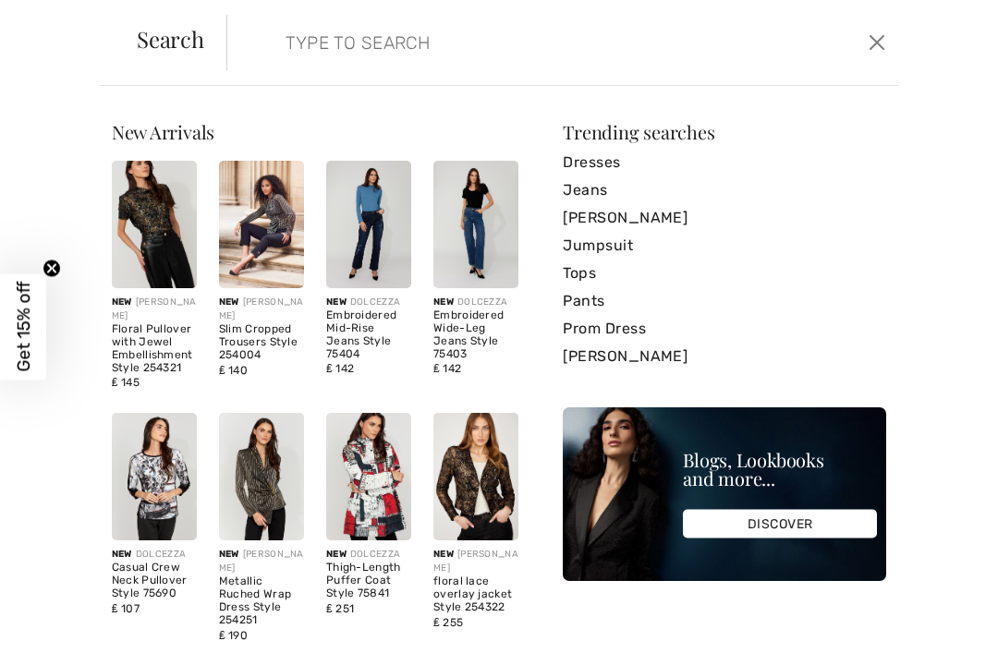
click at [552, 67] on input "search" at bounding box center [494, 42] width 444 height 55
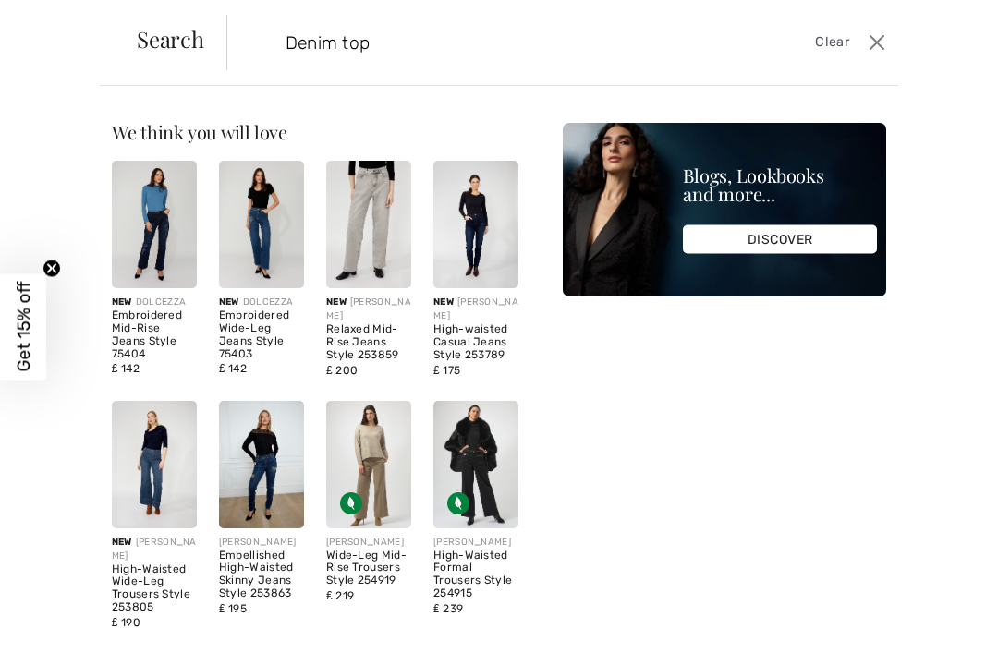
type input "Denim top"
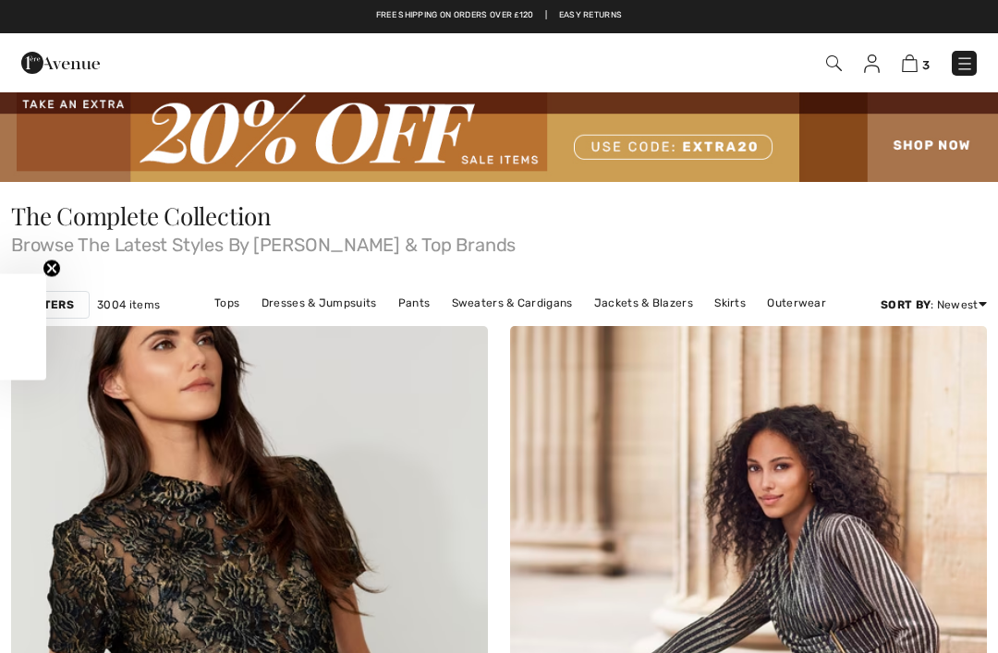
checkbox input "true"
click at [913, 60] on img at bounding box center [910, 64] width 16 height 18
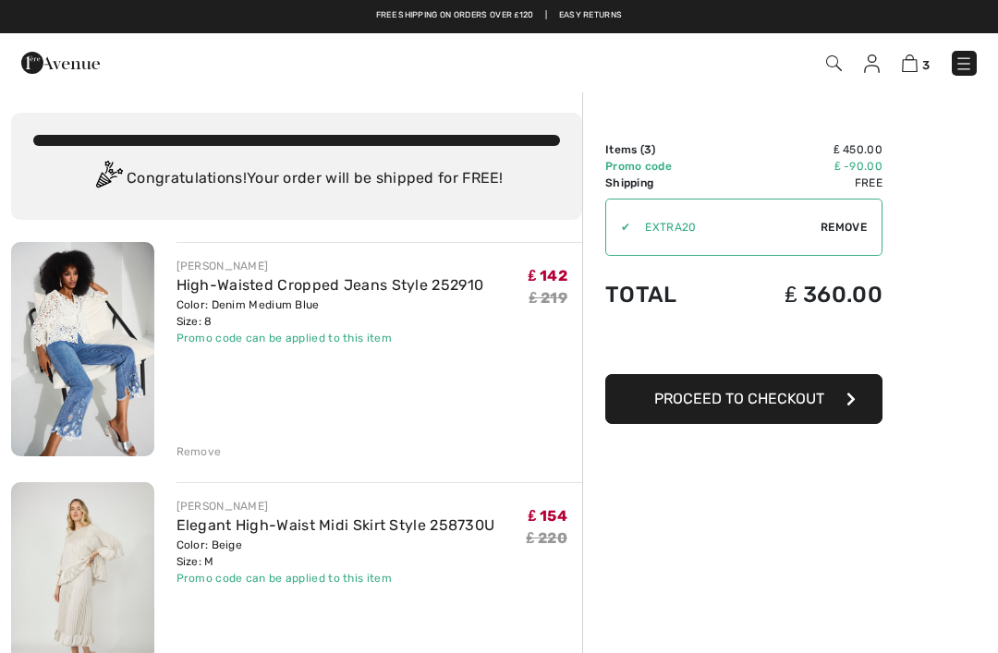
click at [103, 331] on img at bounding box center [82, 349] width 143 height 214
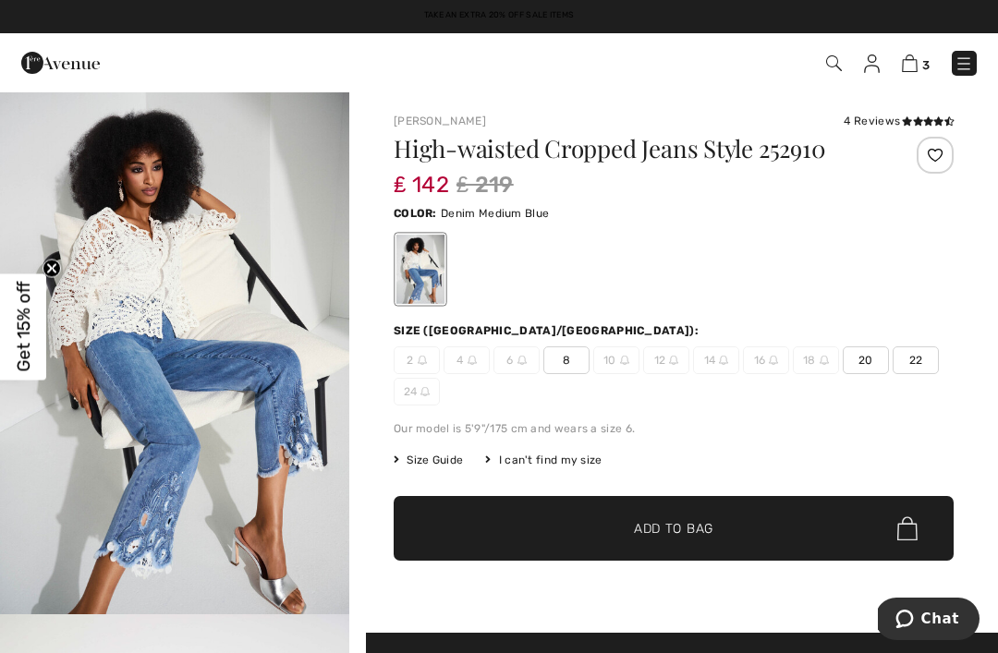
click at [916, 58] on img at bounding box center [910, 64] width 16 height 18
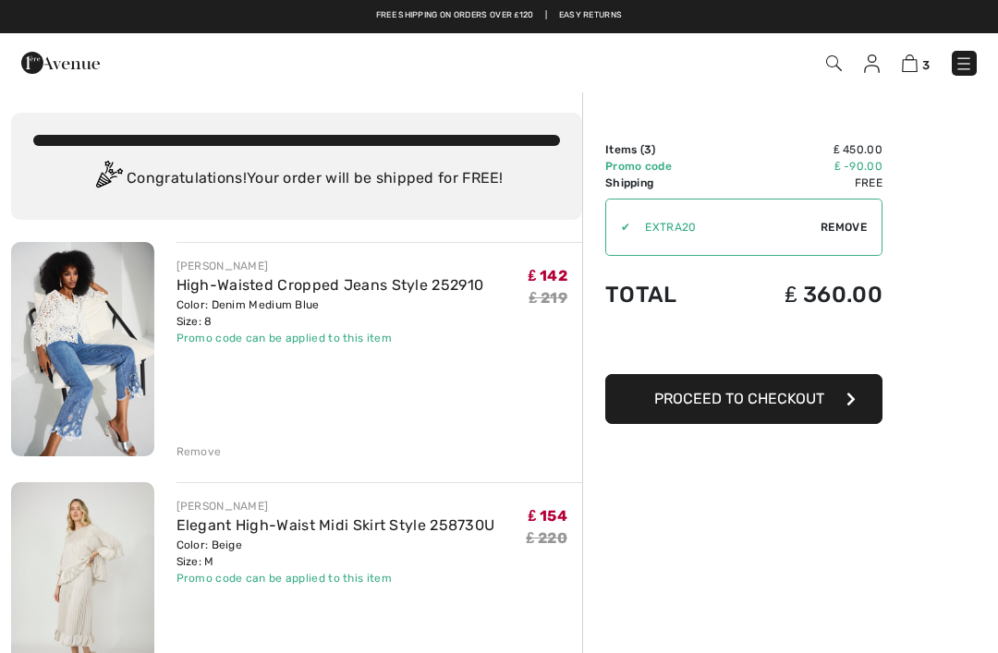
click at [766, 403] on span "Proceed to Checkout" at bounding box center [739, 399] width 170 height 18
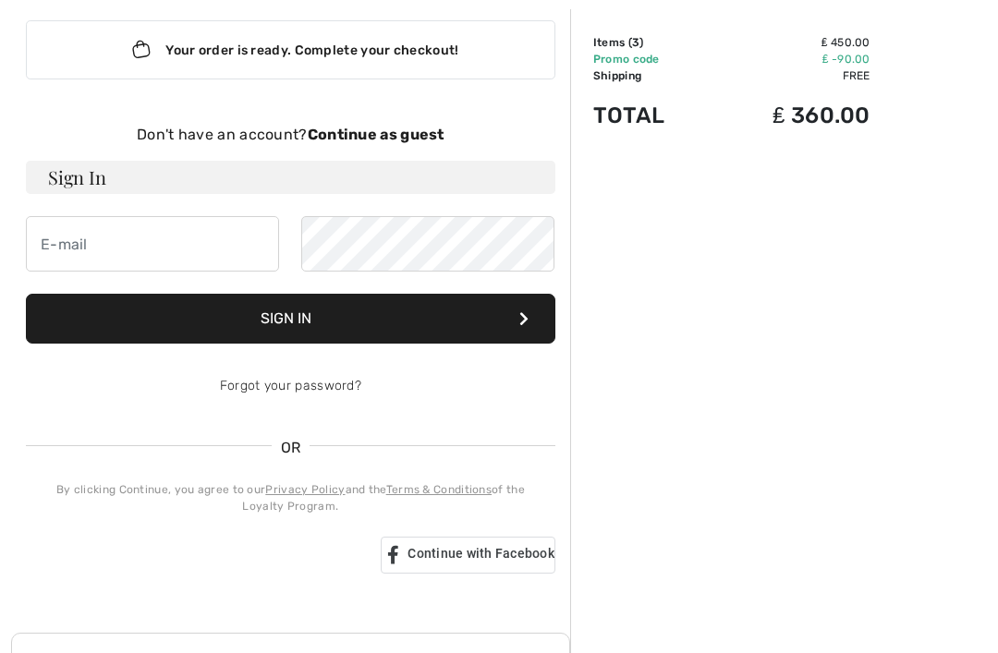
scroll to position [109, 0]
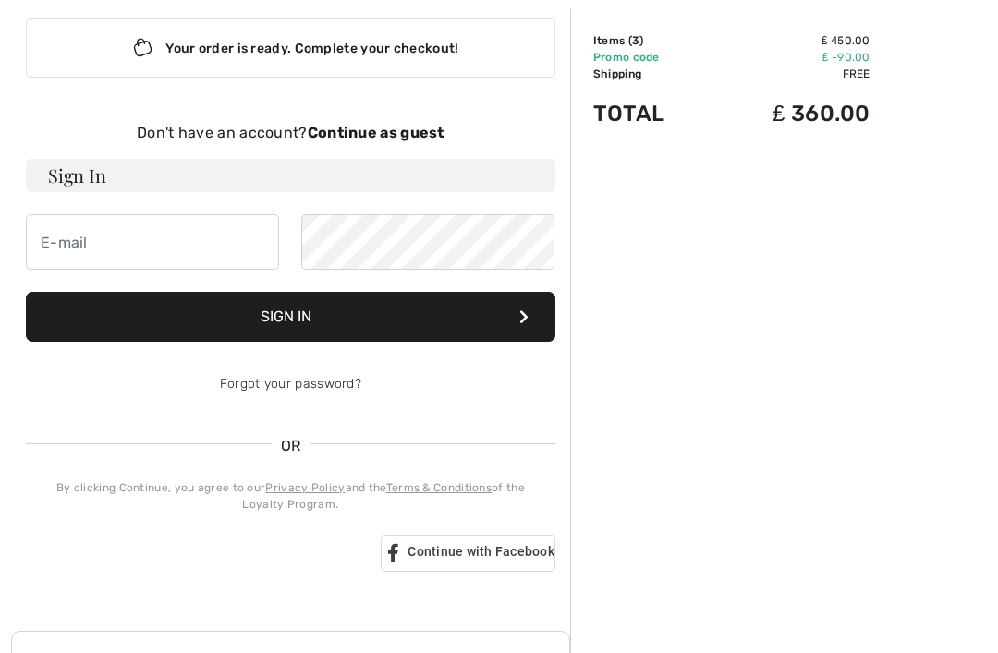
click at [405, 134] on strong "Continue as guest" at bounding box center [376, 133] width 137 height 18
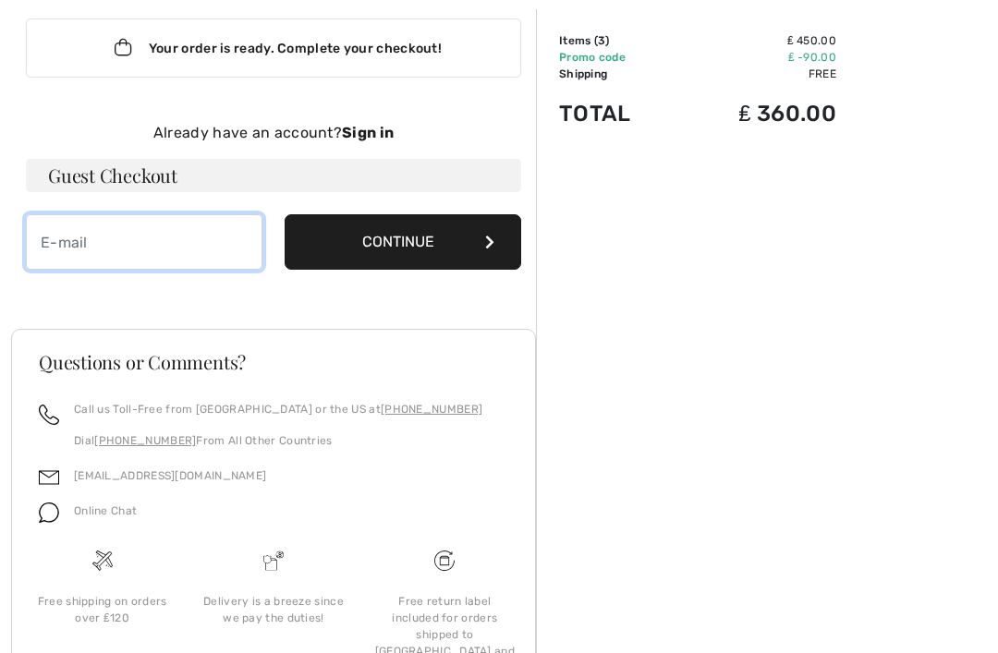
click at [112, 238] on input "email" at bounding box center [144, 241] width 237 height 55
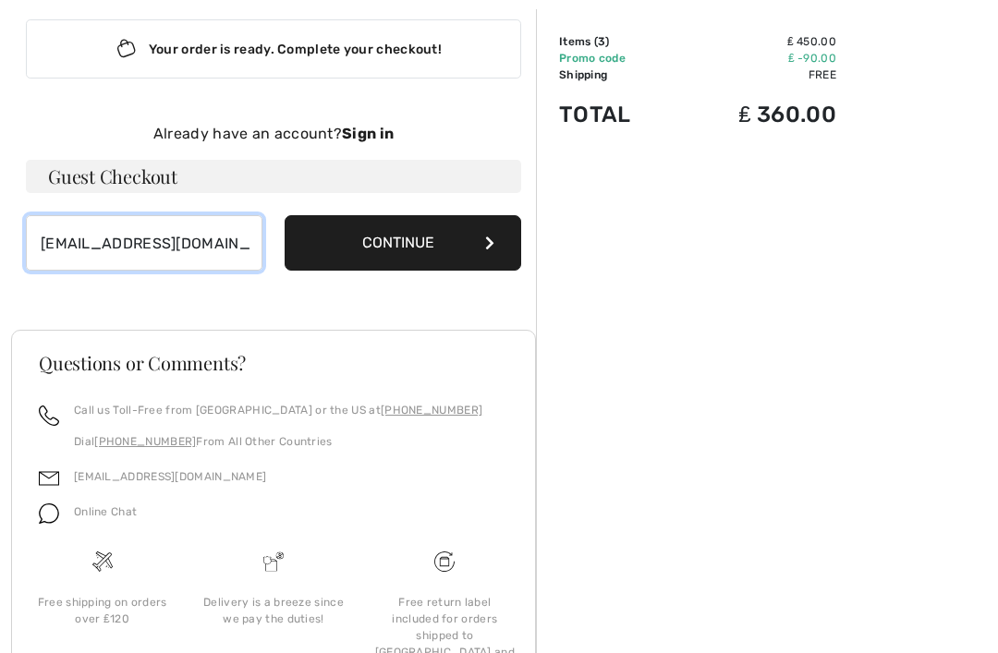
type input "[EMAIL_ADDRESS][DOMAIN_NAME]"
click at [435, 238] on button "Continue" at bounding box center [403, 242] width 237 height 55
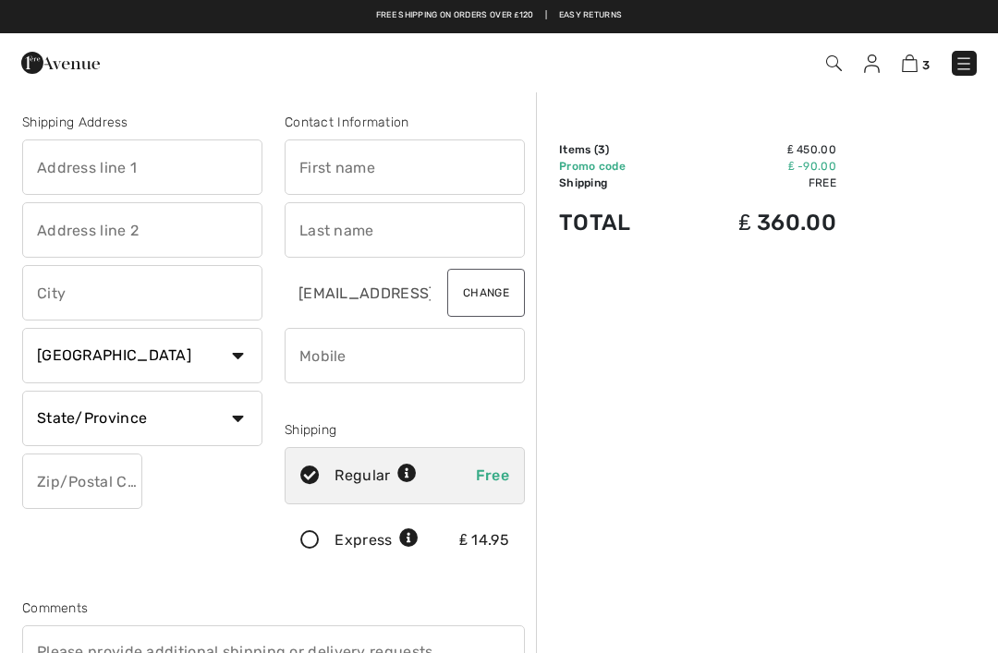
click at [444, 176] on input "text" at bounding box center [405, 167] width 240 height 55
click at [383, 234] on input "text" at bounding box center [405, 229] width 240 height 55
type input "[PERSON_NAME]"
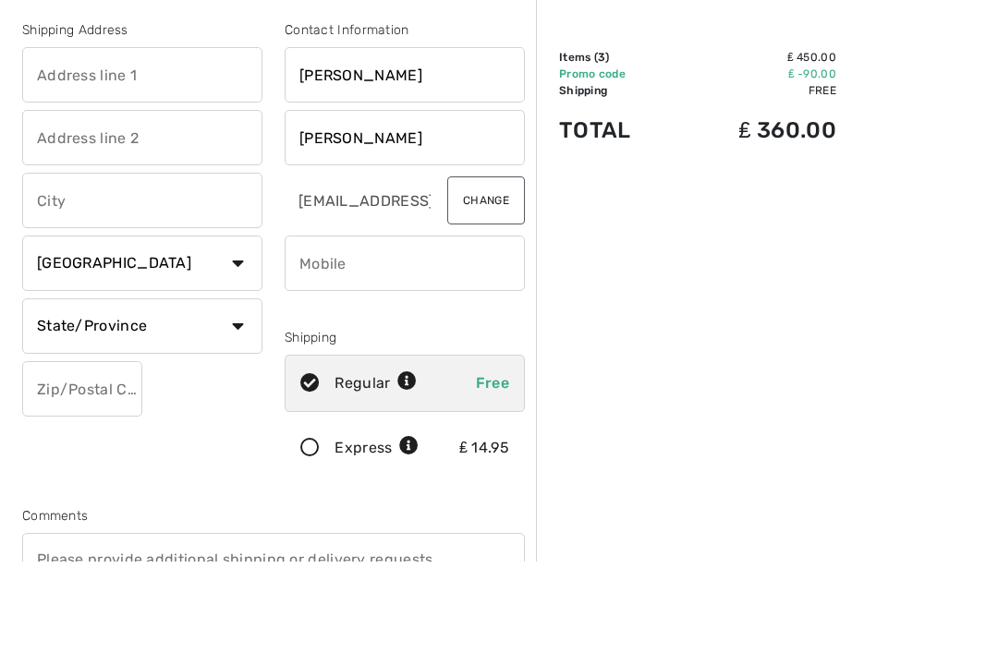
type input "[PERSON_NAME]"
click at [103, 140] on input "text" at bounding box center [142, 167] width 240 height 55
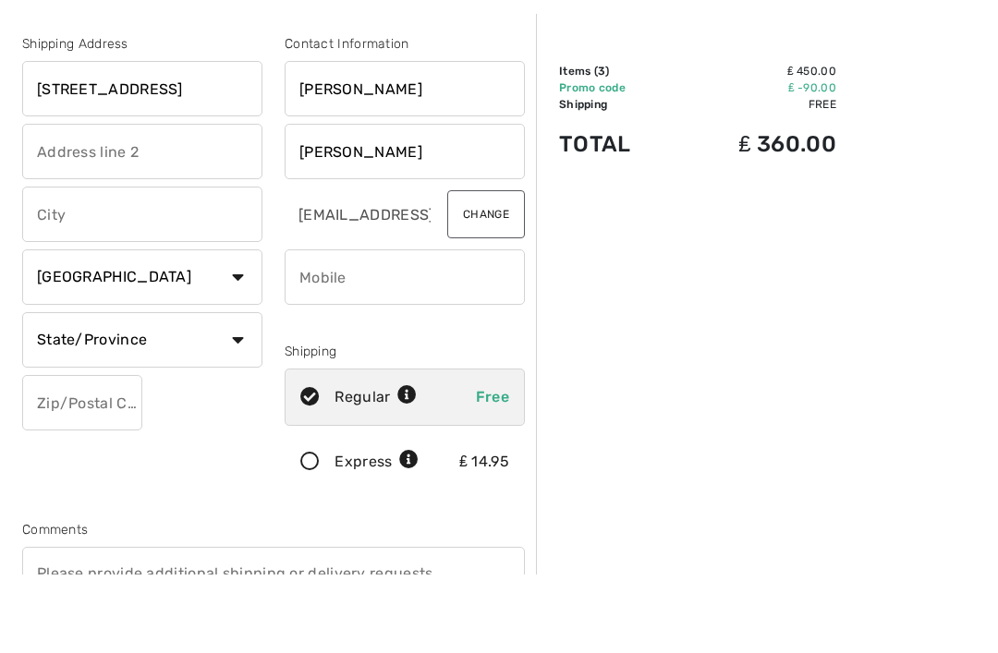
click at [140, 202] on input "text" at bounding box center [142, 229] width 240 height 55
type input "[STREET_ADDRESS]"
click at [140, 265] on input "text" at bounding box center [142, 292] width 240 height 55
type input "Ulverston"
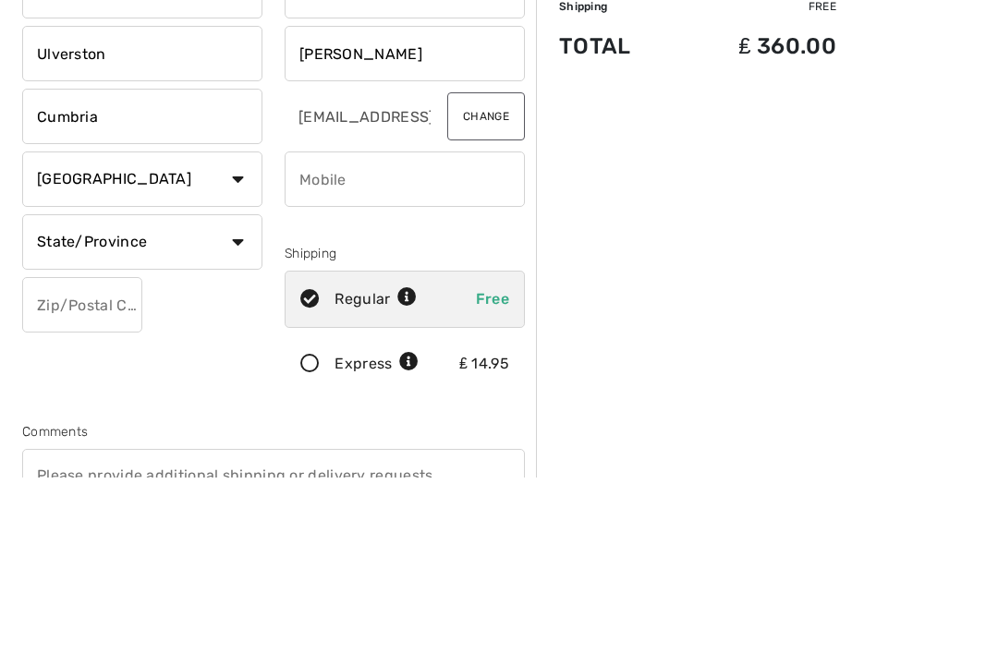
type input "Cumbria"
click at [223, 328] on select "Country Canada United States Afghanistan Aland Islands Albania Algeria American…" at bounding box center [142, 355] width 240 height 55
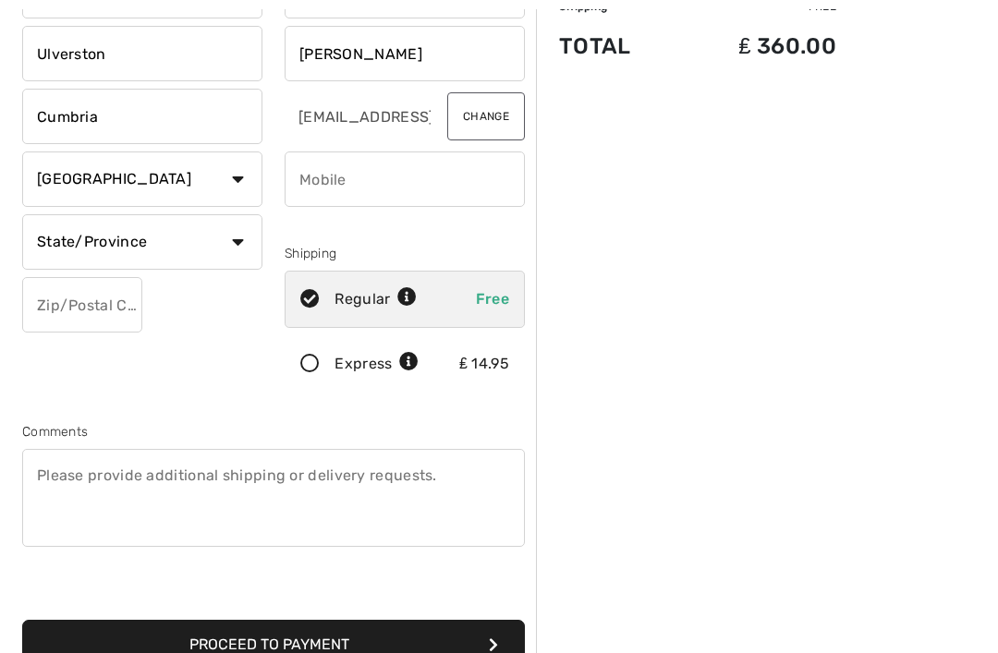
select select "GB"
click at [152, 244] on input "text" at bounding box center [142, 241] width 240 height 55
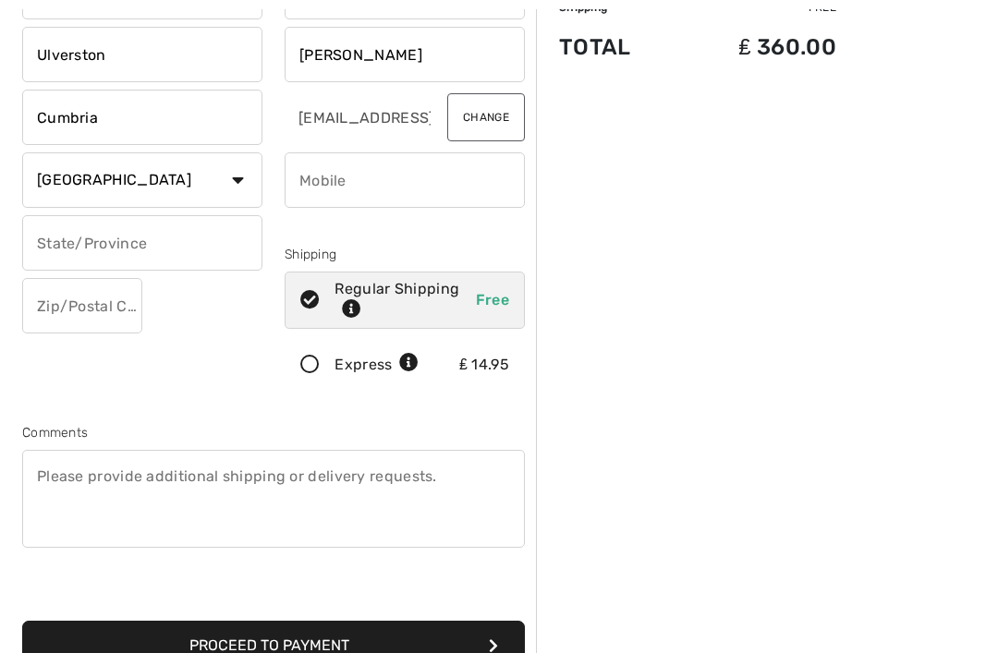
click at [106, 298] on input "text" at bounding box center [82, 305] width 120 height 55
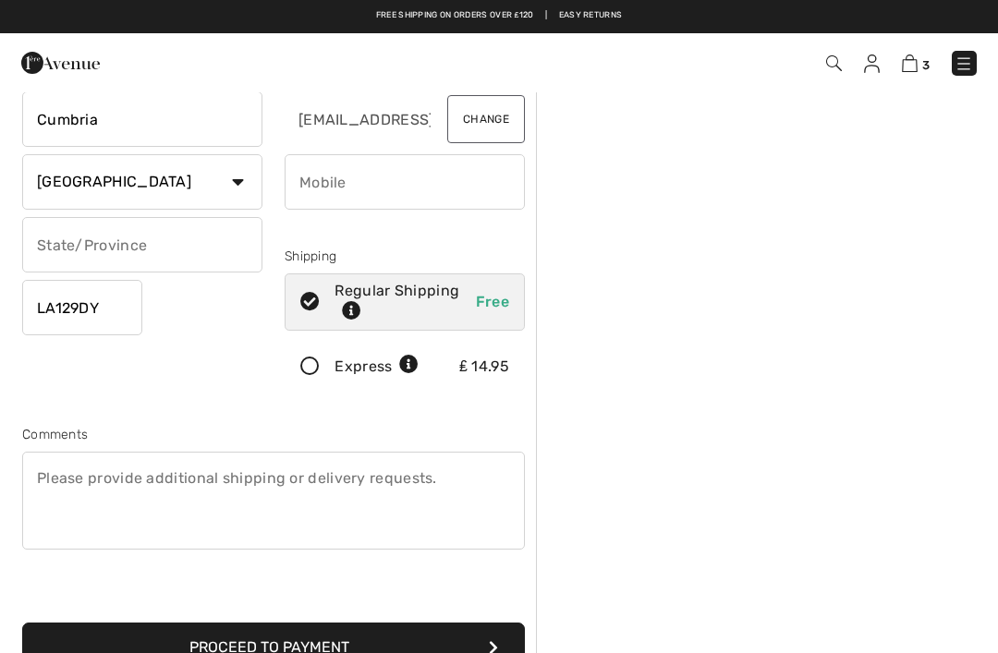
scroll to position [173, 0]
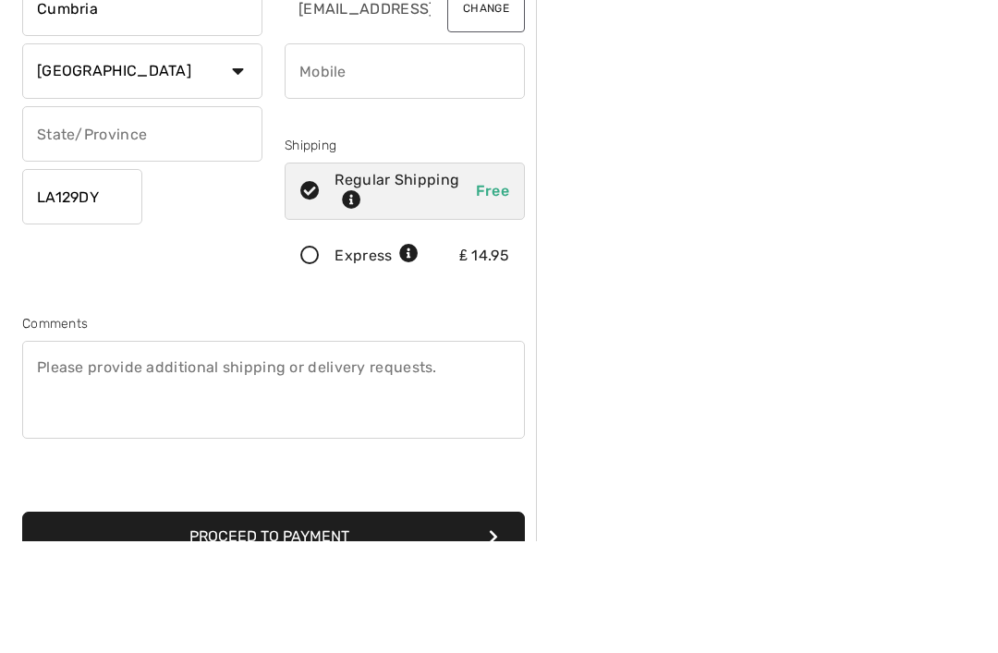
type input "LA129DY"
click at [418, 155] on input "phone" at bounding box center [405, 182] width 240 height 55
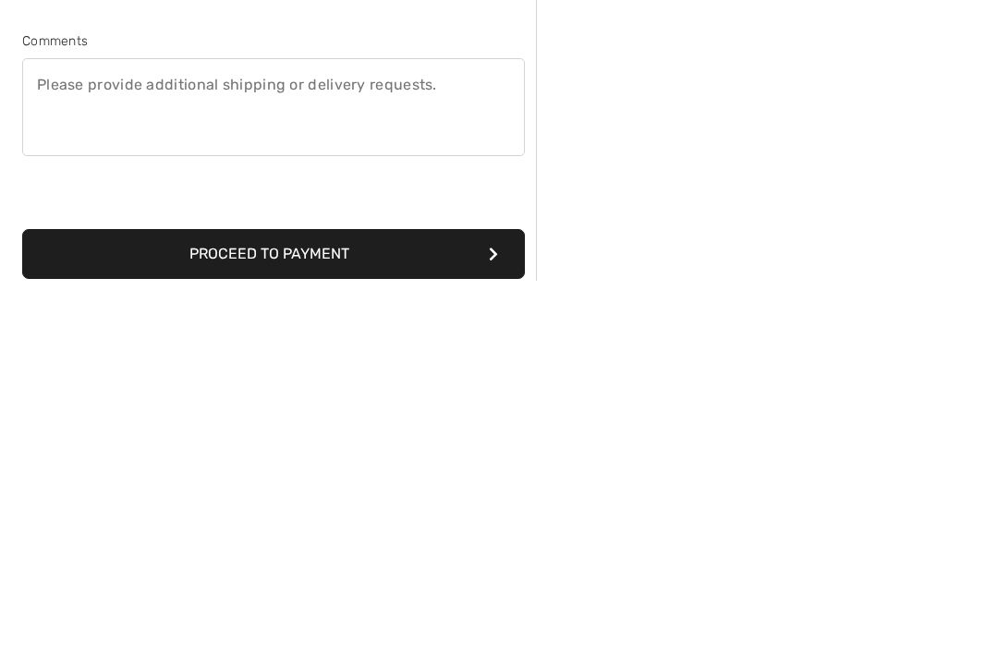
scroll to position [205, 0]
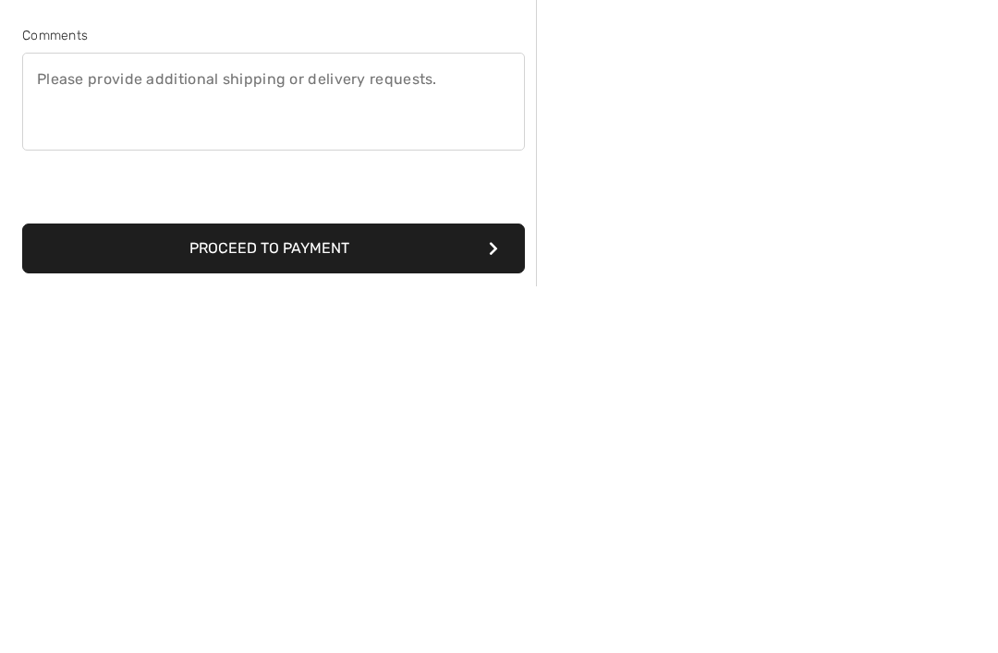
type input "07833364016"
click at [157, 420] on textarea at bounding box center [273, 469] width 503 height 98
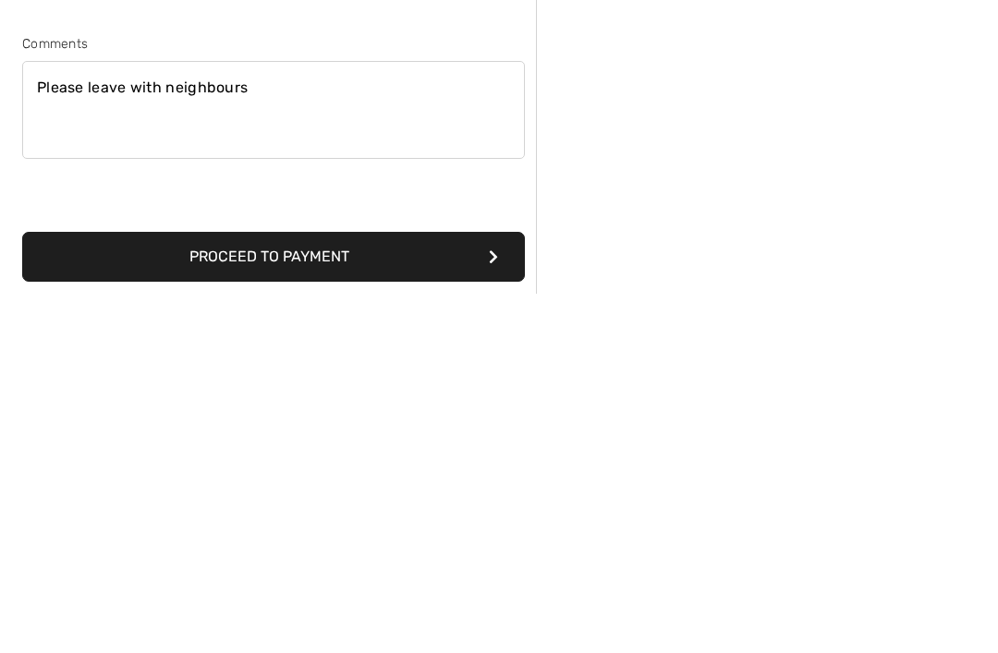
type textarea "Please leave with neighbours"
click at [321, 591] on button "Proceed to Payment" at bounding box center [273, 616] width 503 height 50
